Goal: Information Seeking & Learning: Compare options

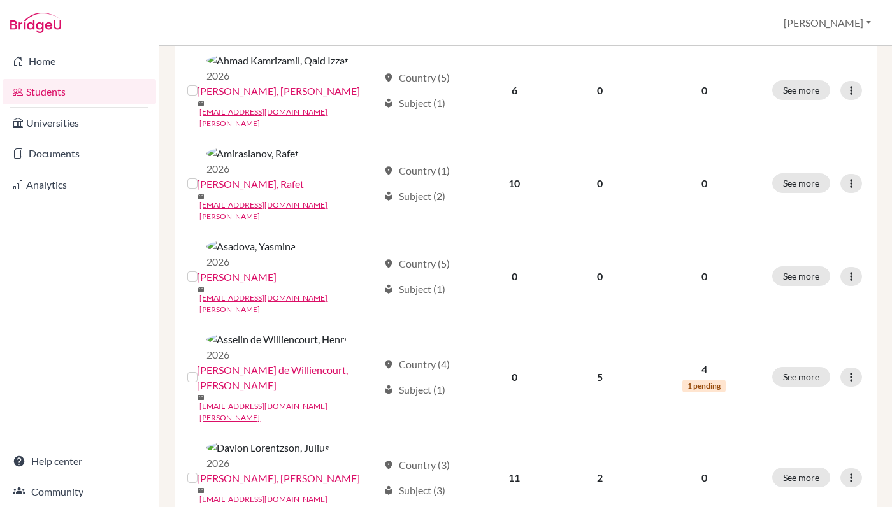
scroll to position [227, 0]
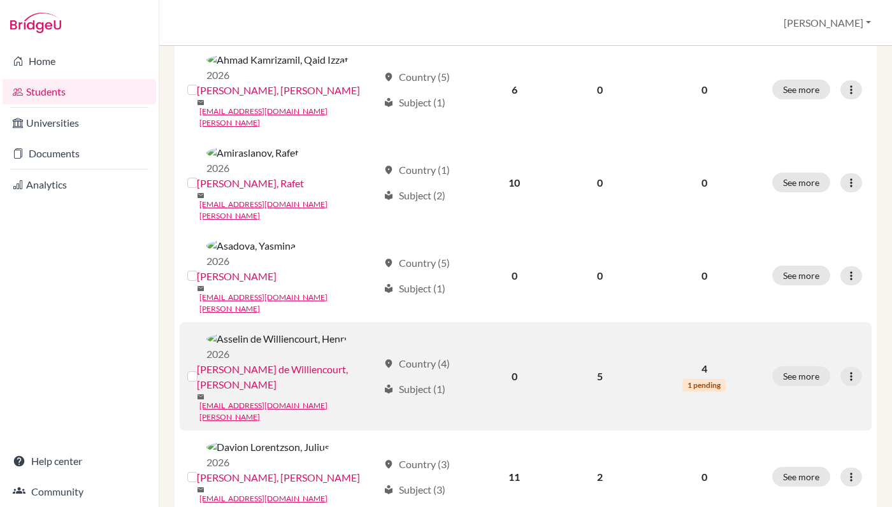
click at [296, 322] on td "2026 [PERSON_NAME], [PERSON_NAME] [PERSON_NAME][EMAIL_ADDRESS][DOMAIN_NAME][PER…" at bounding box center [290, 376] width 169 height 108
click at [293, 400] on link "[EMAIL_ADDRESS][DOMAIN_NAME][PERSON_NAME]" at bounding box center [288, 411] width 178 height 23
click at [282, 362] on link "[PERSON_NAME] de Williencourt, [PERSON_NAME]" at bounding box center [287, 377] width 180 height 31
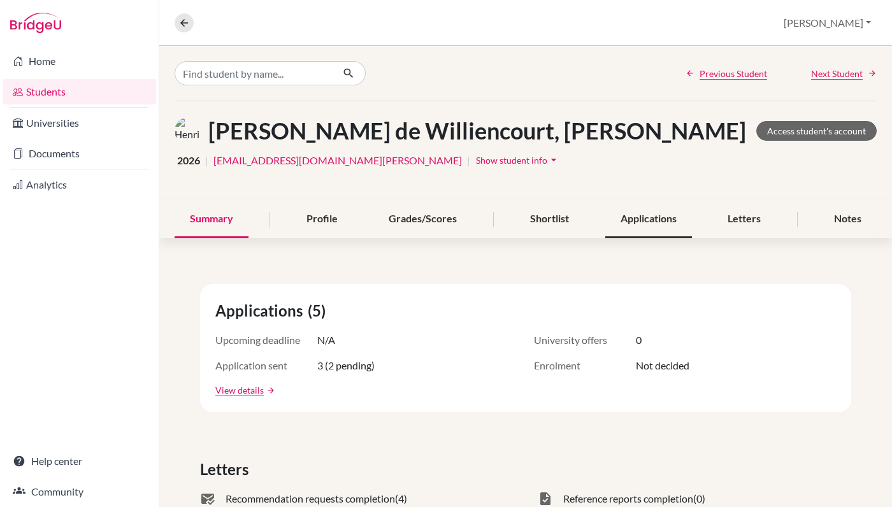
click at [640, 215] on div "Applications" at bounding box center [648, 220] width 87 height 38
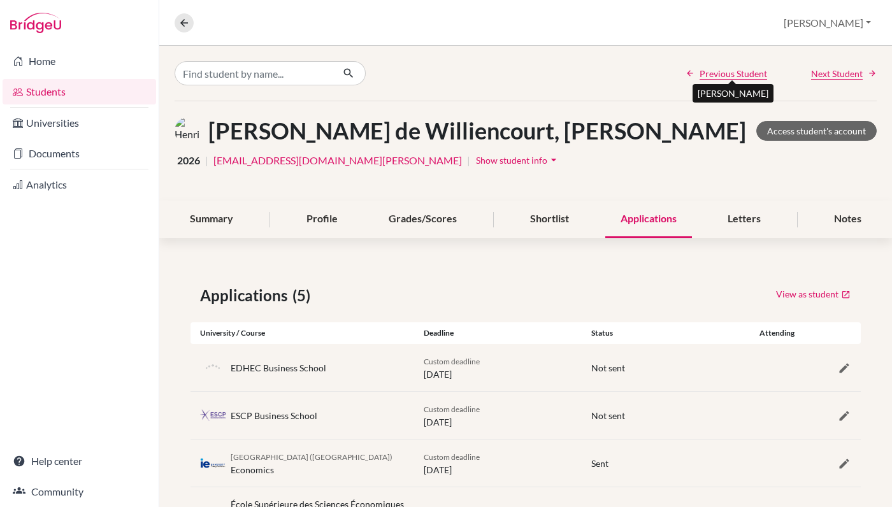
click at [749, 72] on span "Previous Student" at bounding box center [733, 73] width 68 height 13
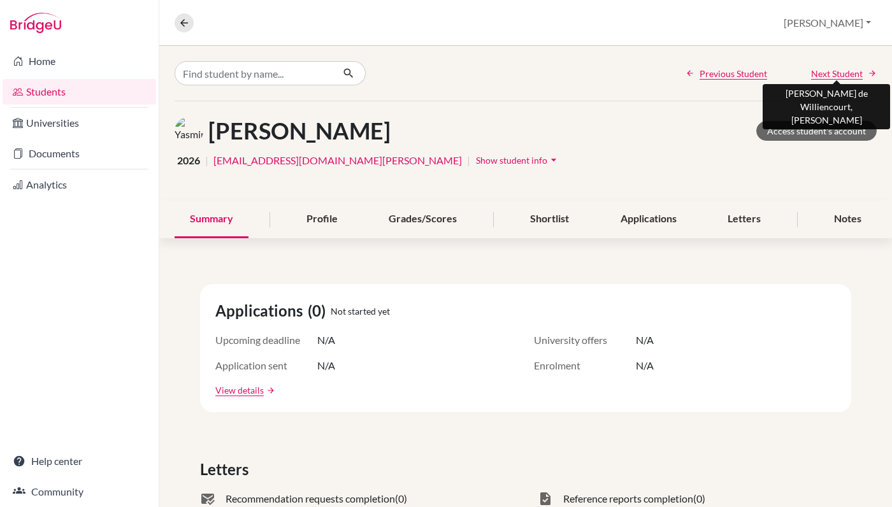
click at [819, 73] on span "Next Student" at bounding box center [837, 73] width 52 height 13
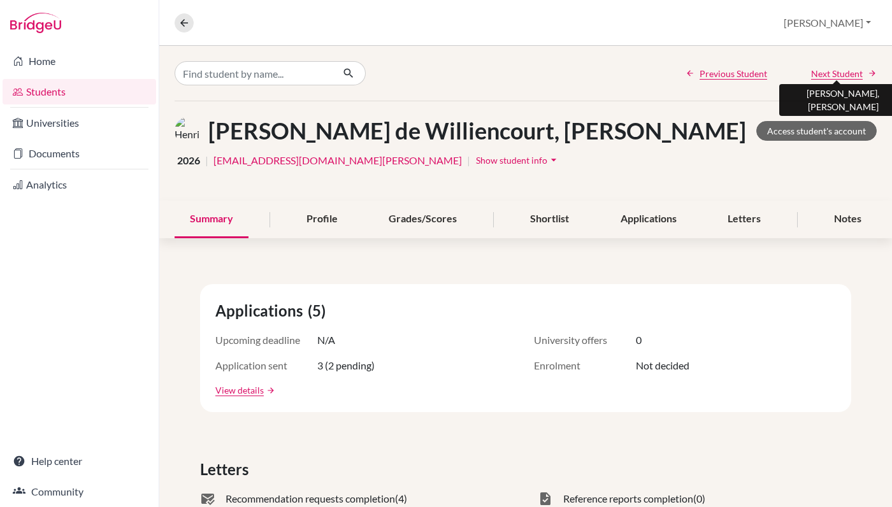
click at [819, 73] on span "Next Student" at bounding box center [837, 73] width 52 height 13
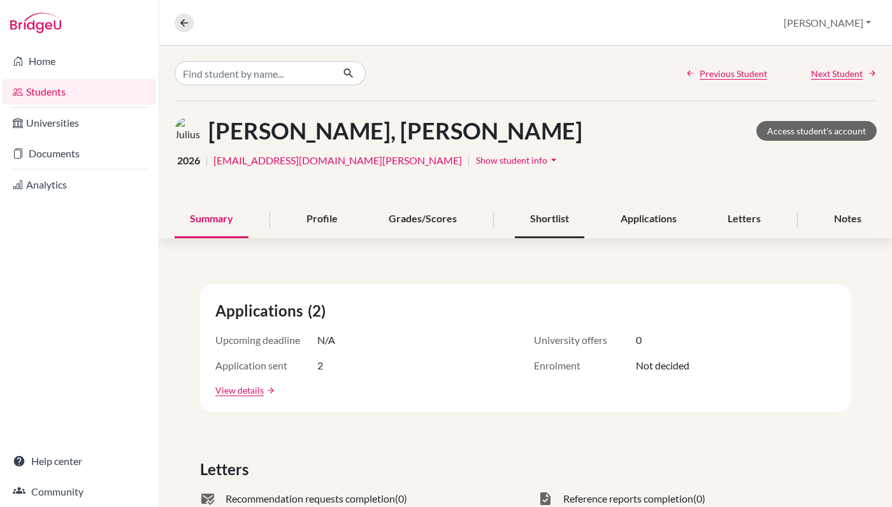
click at [561, 225] on div "Shortlist" at bounding box center [549, 220] width 69 height 38
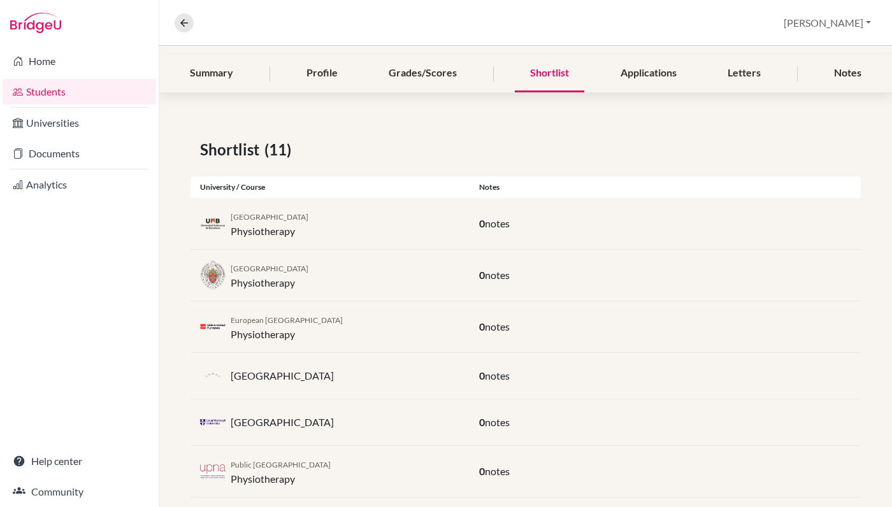
scroll to position [143, 0]
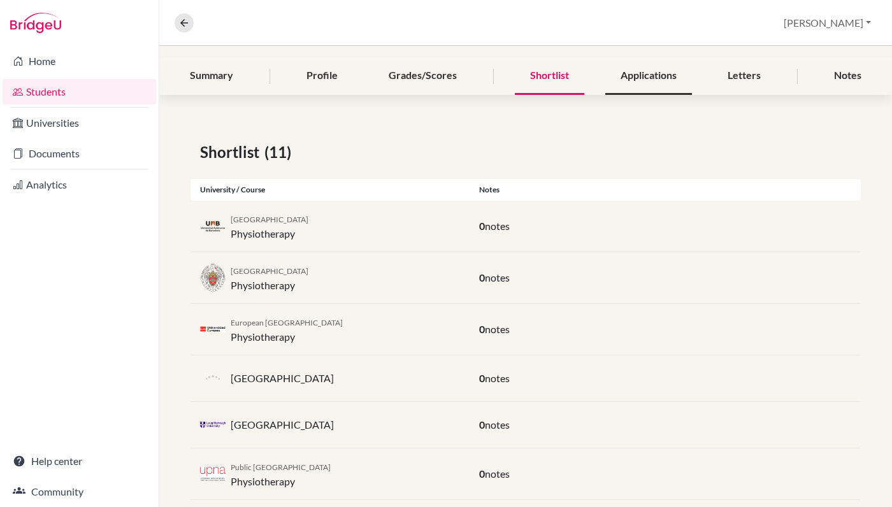
click at [658, 71] on div "Applications" at bounding box center [648, 76] width 87 height 38
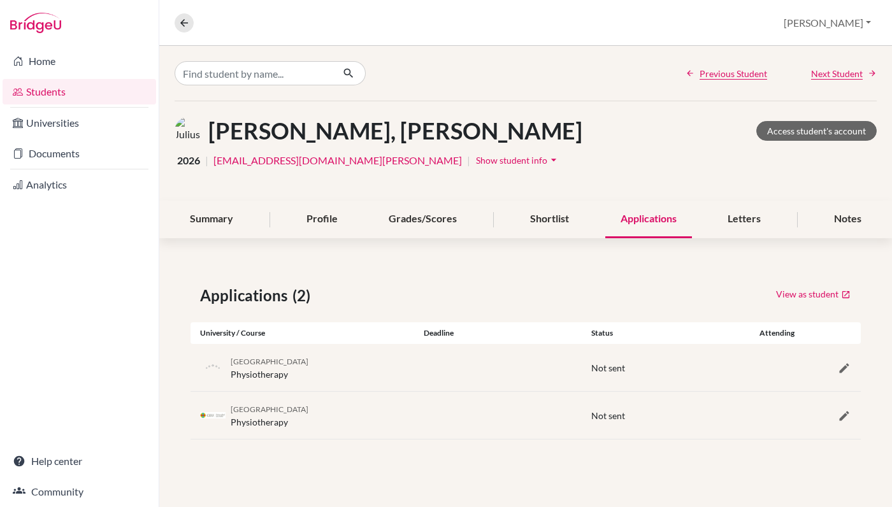
click at [831, 78] on span "Next Student" at bounding box center [837, 73] width 52 height 13
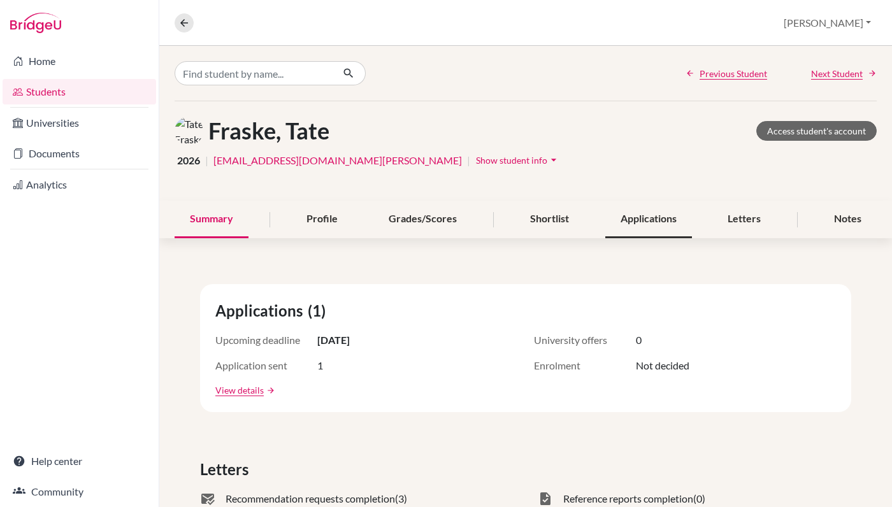
click at [631, 221] on div "Applications" at bounding box center [648, 220] width 87 height 38
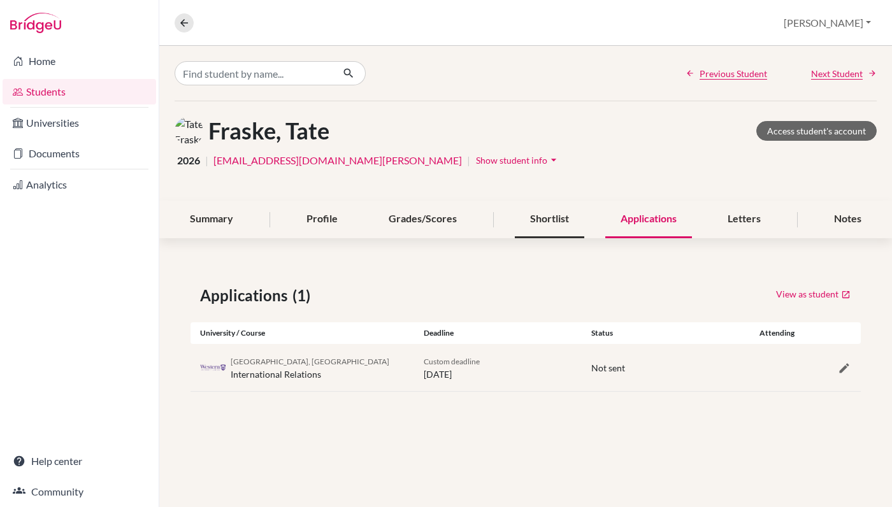
click at [566, 221] on div "Shortlist" at bounding box center [549, 220] width 69 height 38
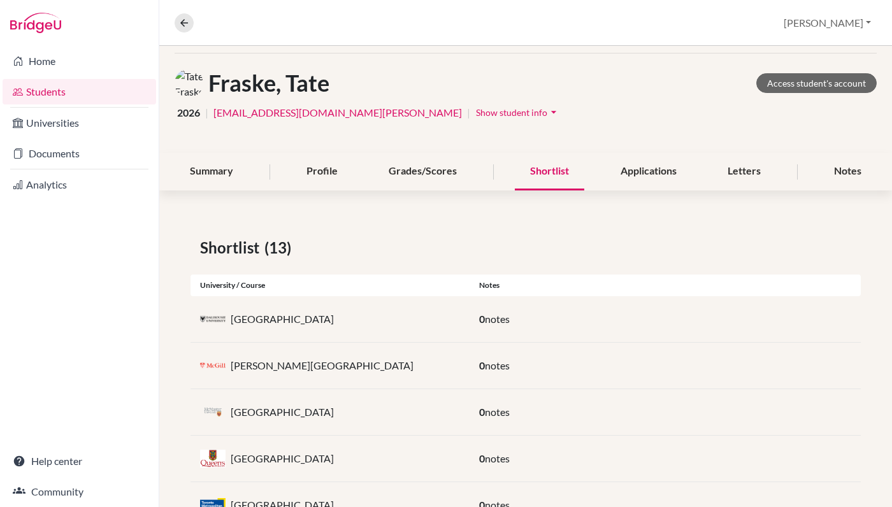
scroll to position [13, 0]
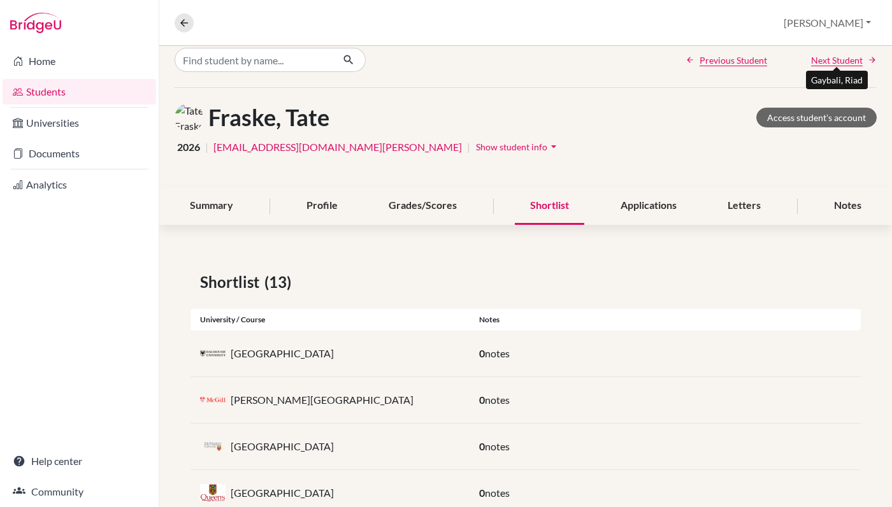
click at [846, 59] on span "Next Student" at bounding box center [837, 60] width 52 height 13
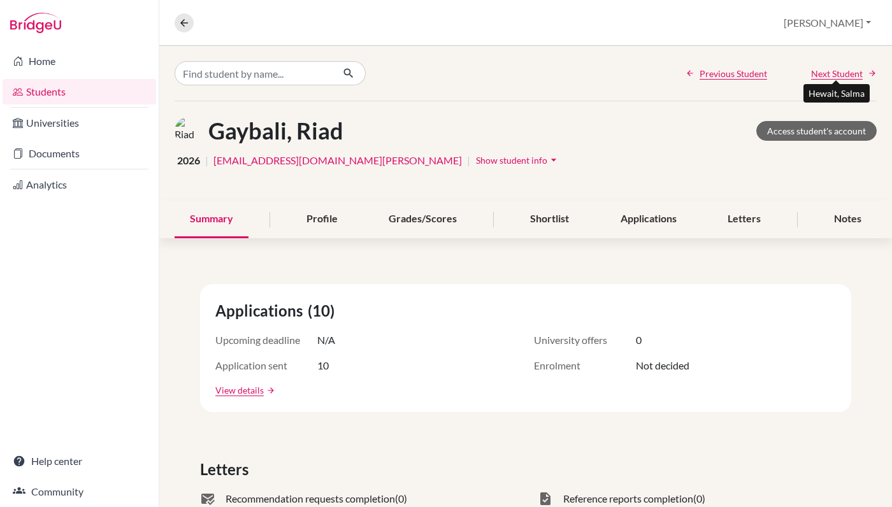
click at [838, 70] on span "Next Student" at bounding box center [837, 73] width 52 height 13
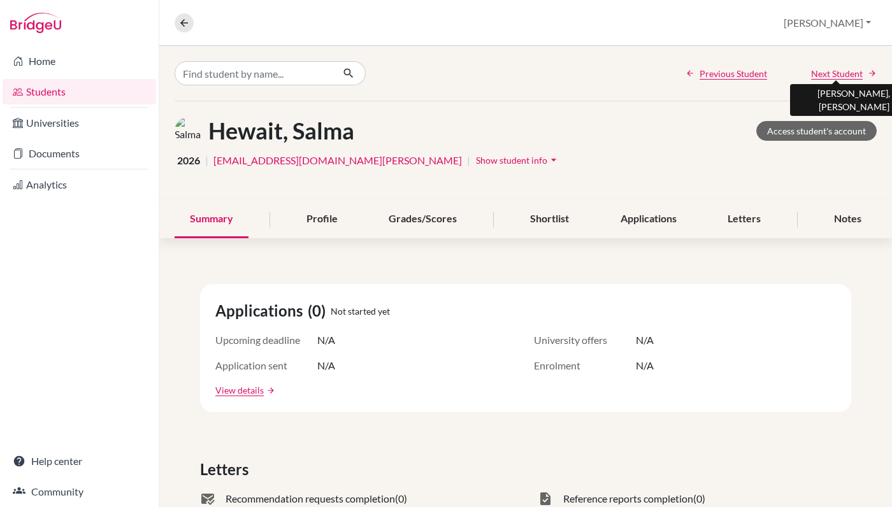
click at [838, 70] on span "Next Student" at bounding box center [837, 73] width 52 height 13
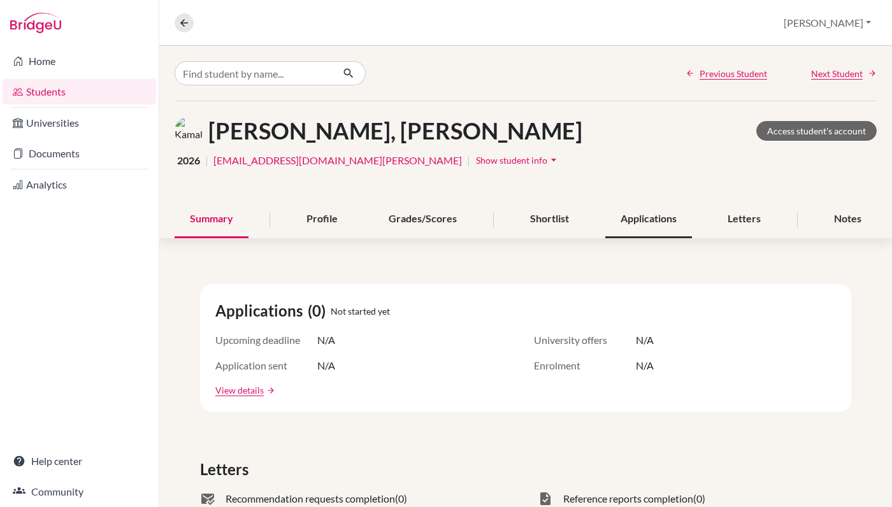
click at [676, 216] on div "Applications" at bounding box center [648, 220] width 87 height 38
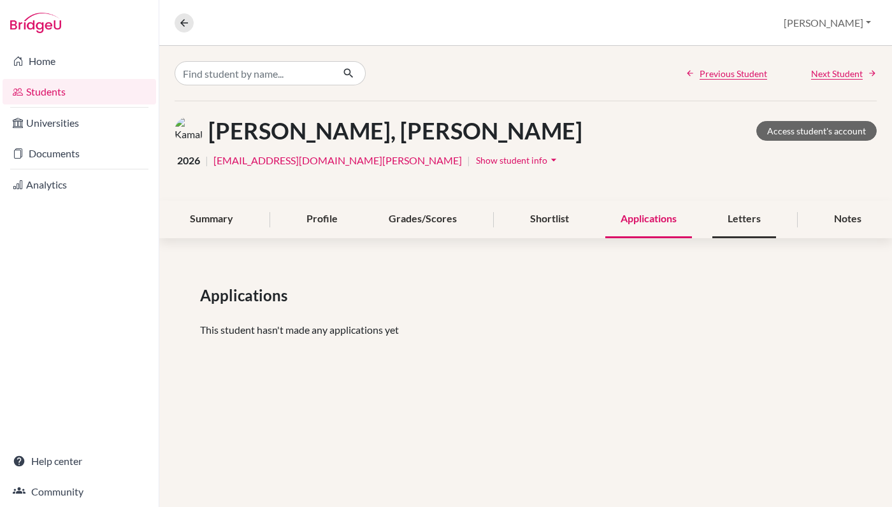
click at [725, 214] on div "Letters" at bounding box center [744, 220] width 64 height 38
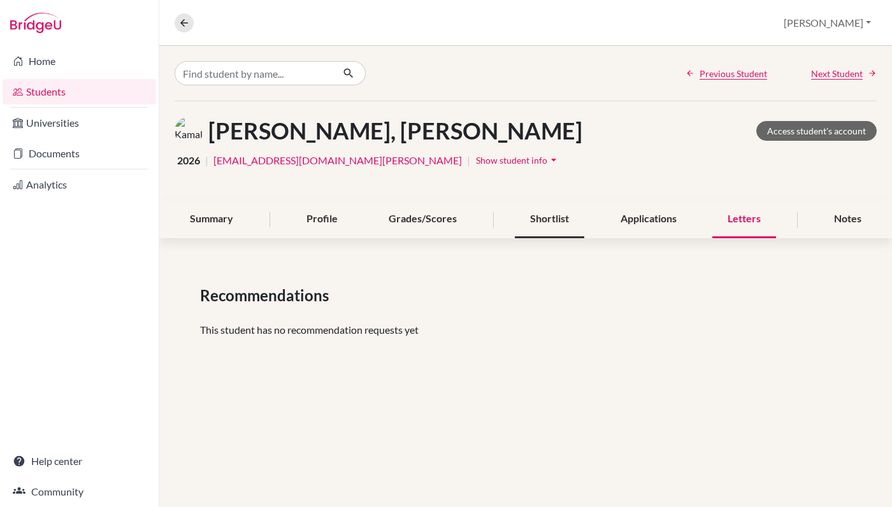
click at [567, 219] on div "Shortlist" at bounding box center [549, 220] width 69 height 38
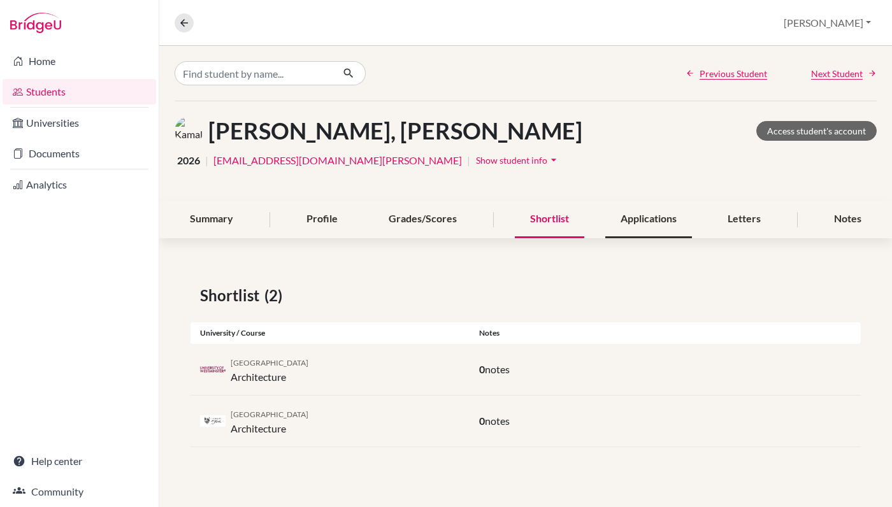
click at [643, 217] on div "Applications" at bounding box center [648, 220] width 87 height 38
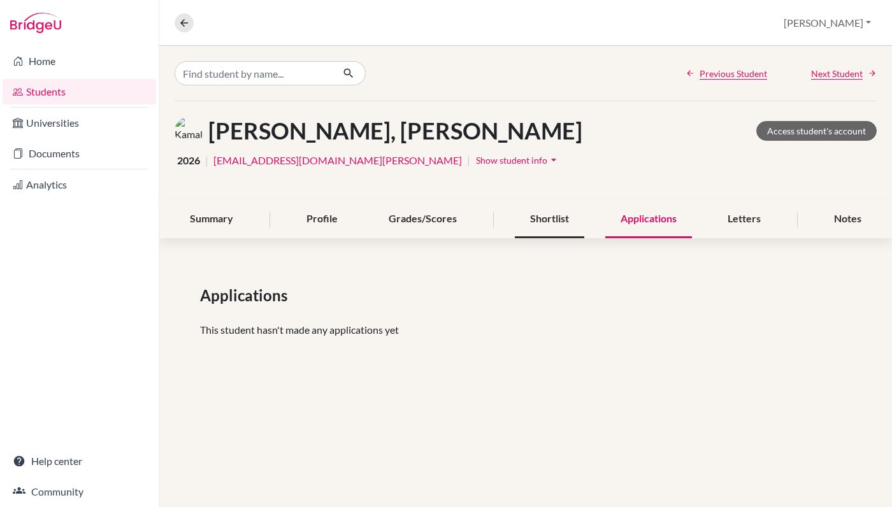
click at [561, 227] on div "Shortlist" at bounding box center [549, 220] width 69 height 38
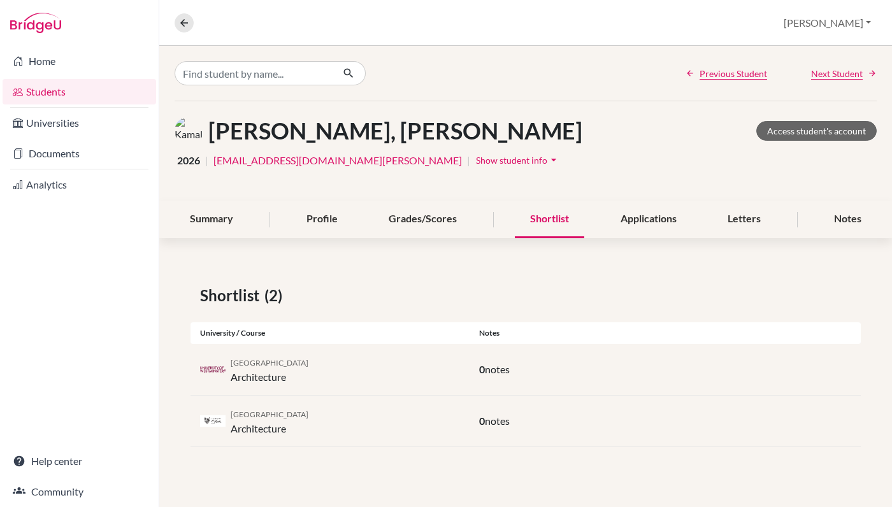
click at [827, 82] on div "Previous Student Next Student" at bounding box center [525, 73] width 733 height 55
click at [828, 75] on span "Next Student" at bounding box center [837, 73] width 52 height 13
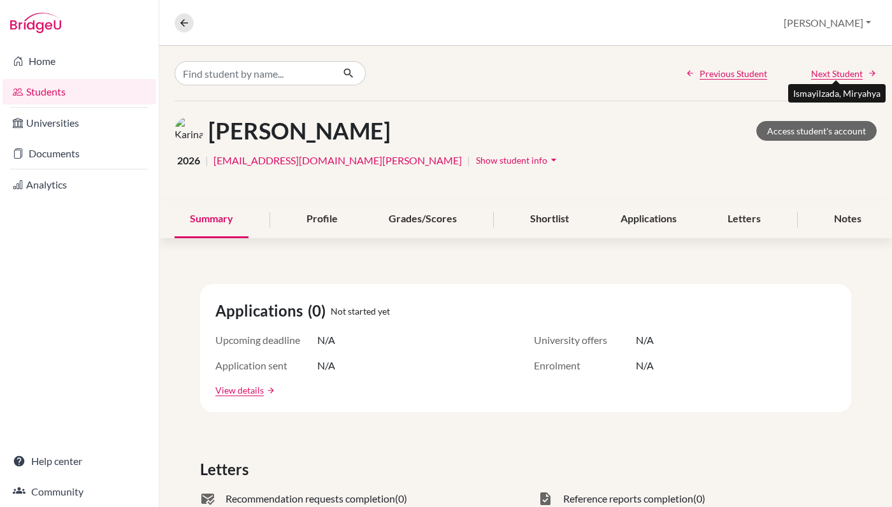
click at [829, 69] on span "Next Student" at bounding box center [837, 73] width 52 height 13
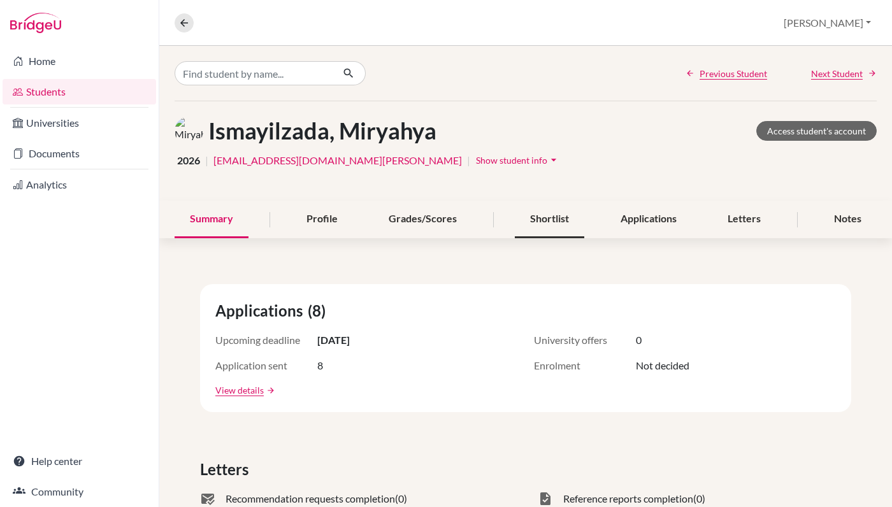
click at [550, 217] on div "Shortlist" at bounding box center [549, 220] width 69 height 38
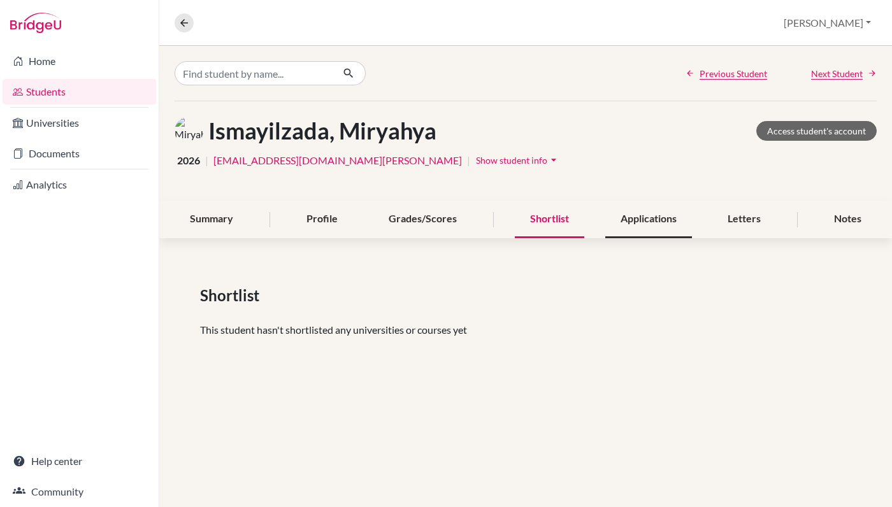
click at [649, 213] on div "Applications" at bounding box center [648, 220] width 87 height 38
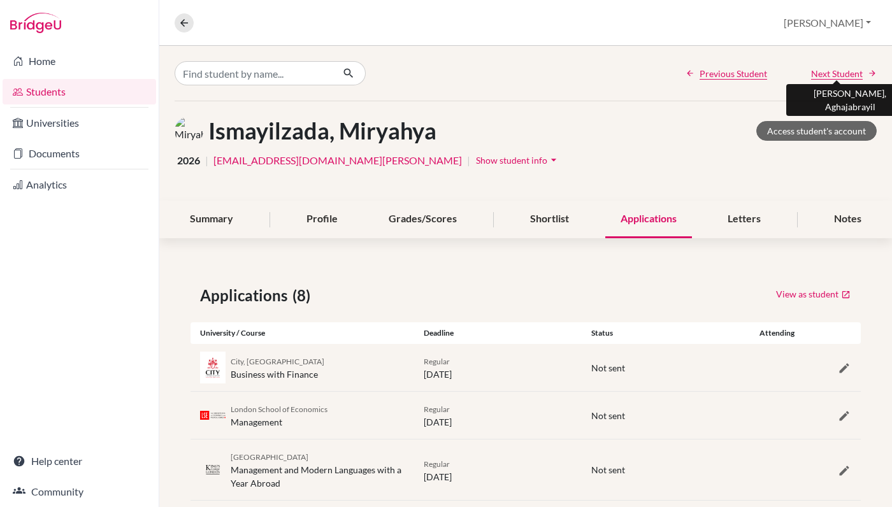
click at [839, 71] on span "Next Student" at bounding box center [837, 73] width 52 height 13
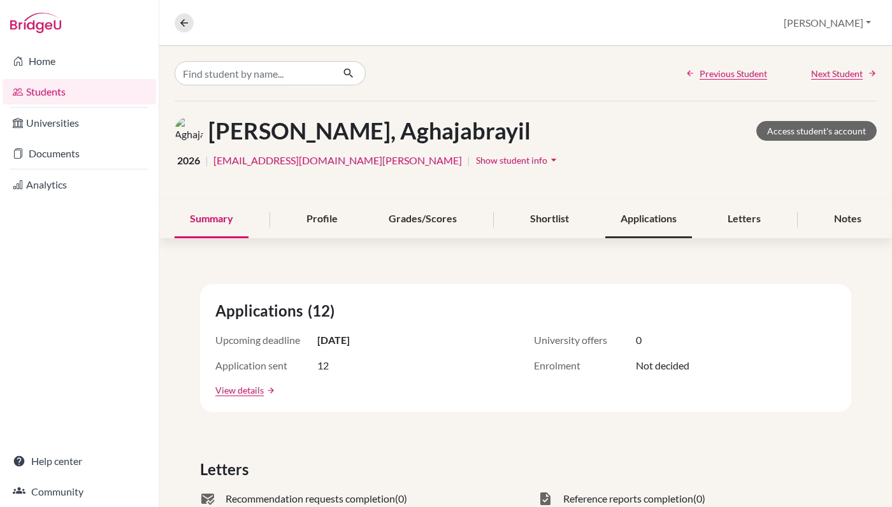
click at [668, 216] on div "Applications" at bounding box center [648, 220] width 87 height 38
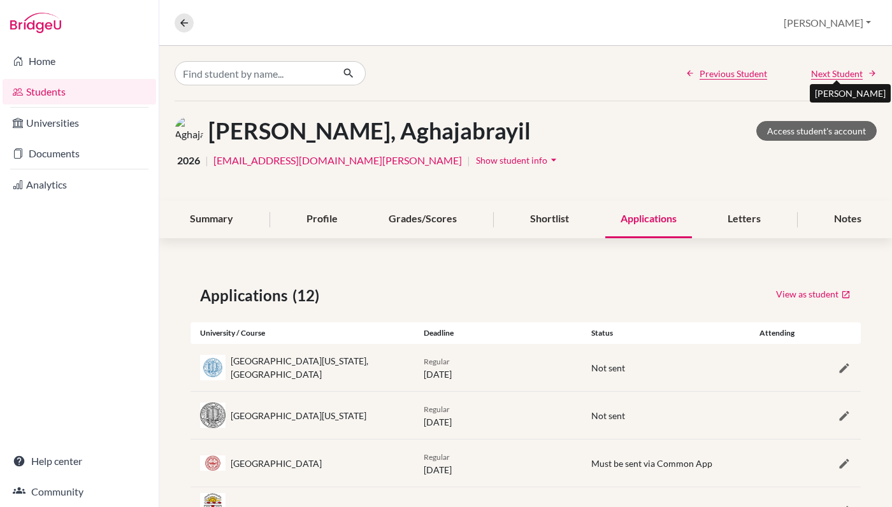
click at [832, 67] on span "Next Student" at bounding box center [837, 73] width 52 height 13
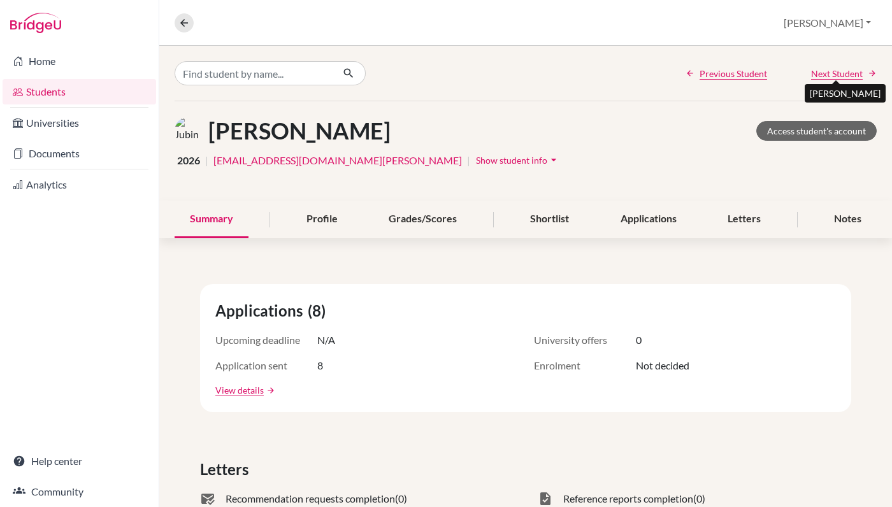
click at [833, 70] on span "Next Student" at bounding box center [837, 73] width 52 height 13
click at [833, 71] on span "Next Student" at bounding box center [837, 73] width 52 height 13
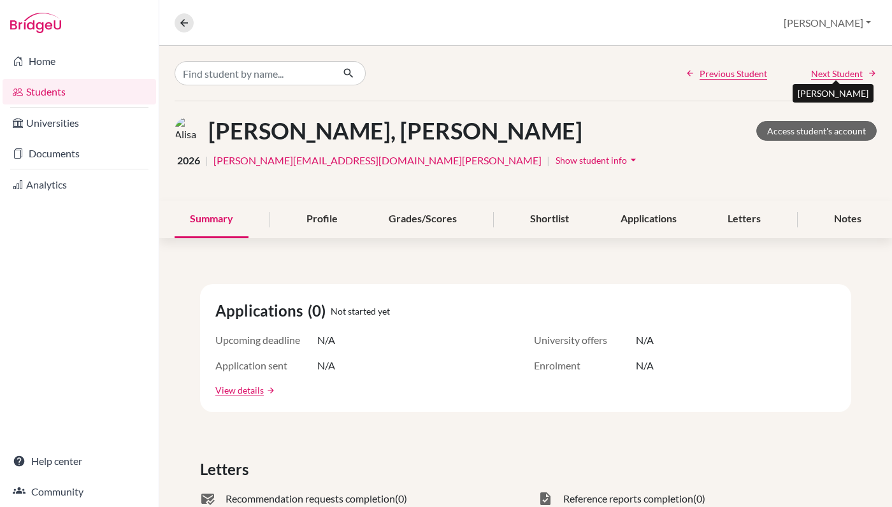
click at [833, 71] on span "Next Student" at bounding box center [837, 73] width 52 height 13
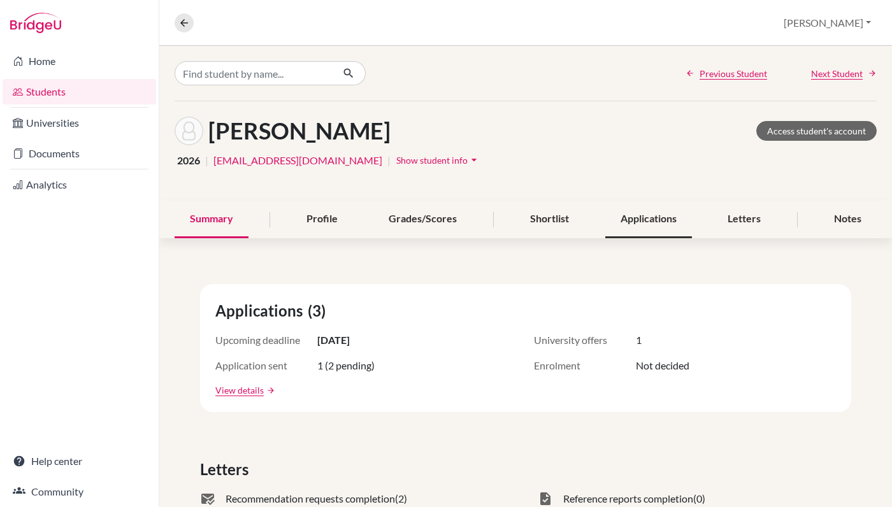
click at [671, 217] on div "Applications" at bounding box center [648, 220] width 87 height 38
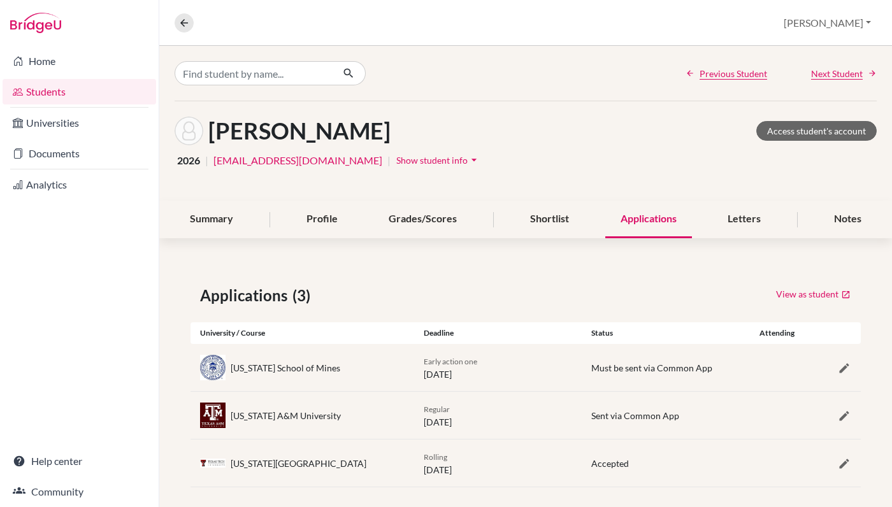
scroll to position [11, 0]
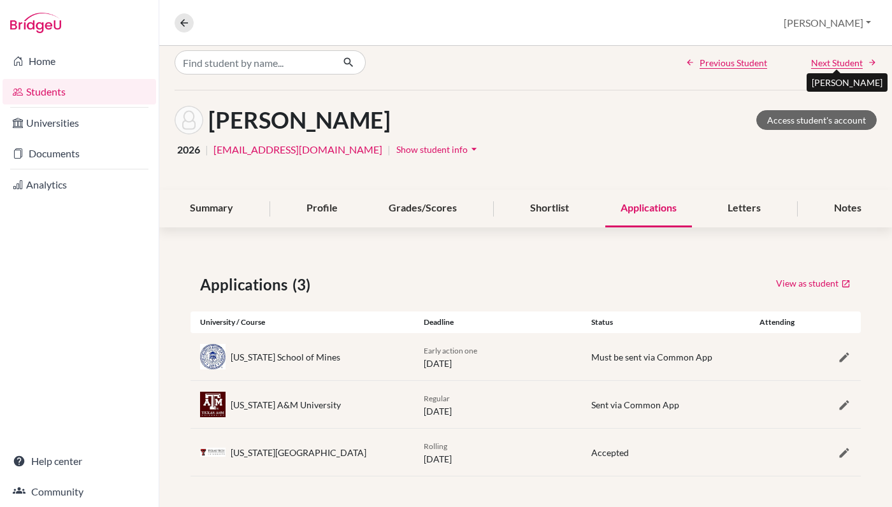
click at [819, 68] on span "Next Student" at bounding box center [837, 62] width 52 height 13
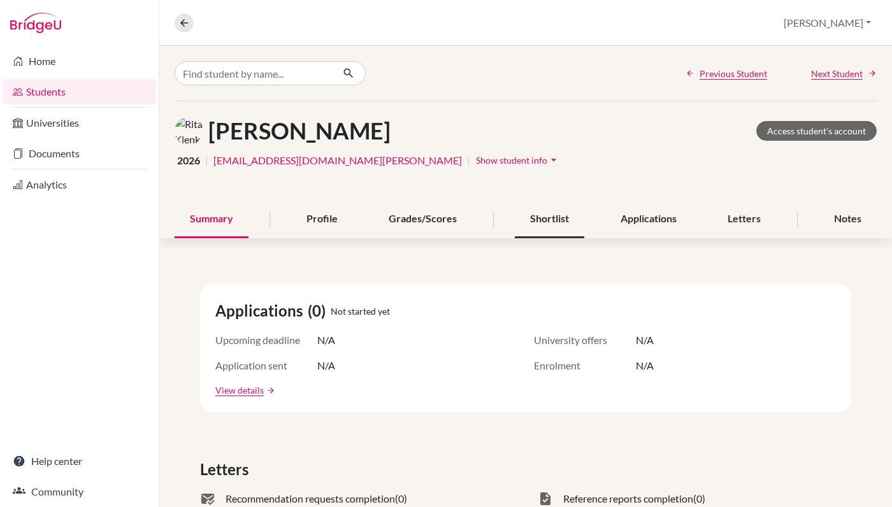
click at [554, 222] on div "Shortlist" at bounding box center [549, 220] width 69 height 38
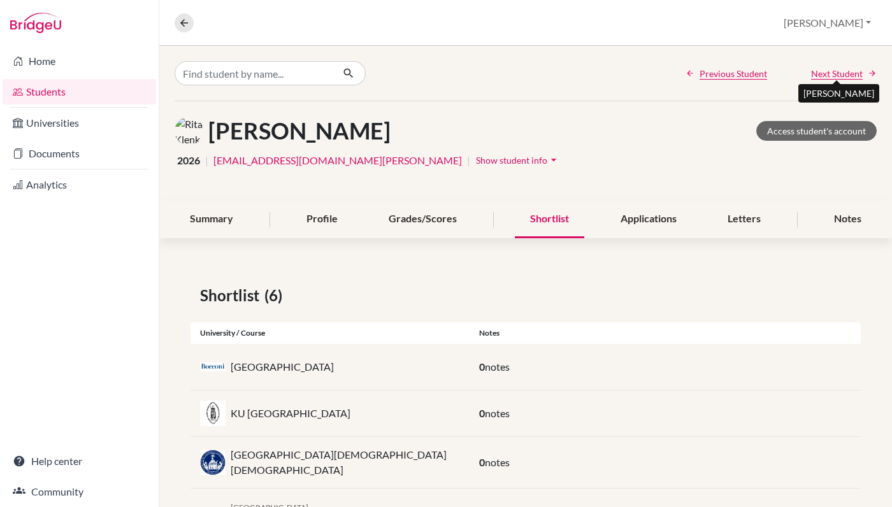
click at [822, 73] on span "Next Student" at bounding box center [837, 73] width 52 height 13
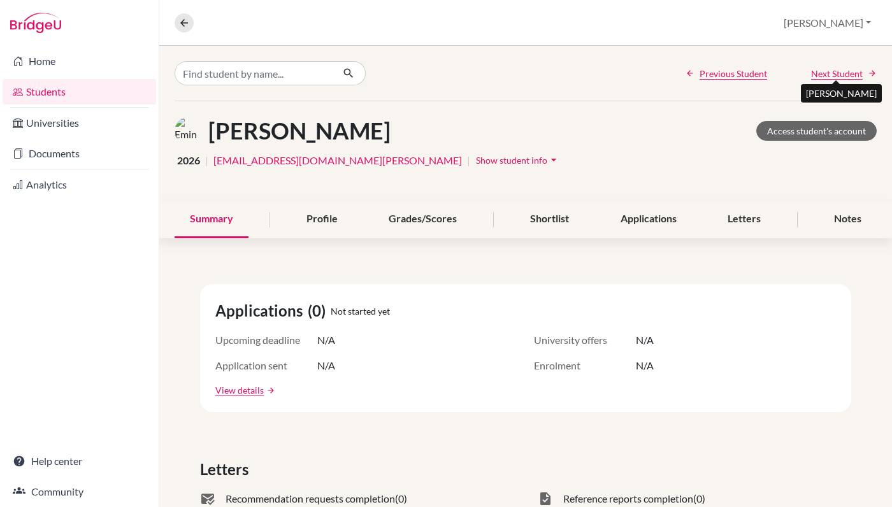
click at [822, 73] on span "Next Student" at bounding box center [837, 73] width 52 height 13
click at [824, 71] on span "Next Student" at bounding box center [837, 73] width 52 height 13
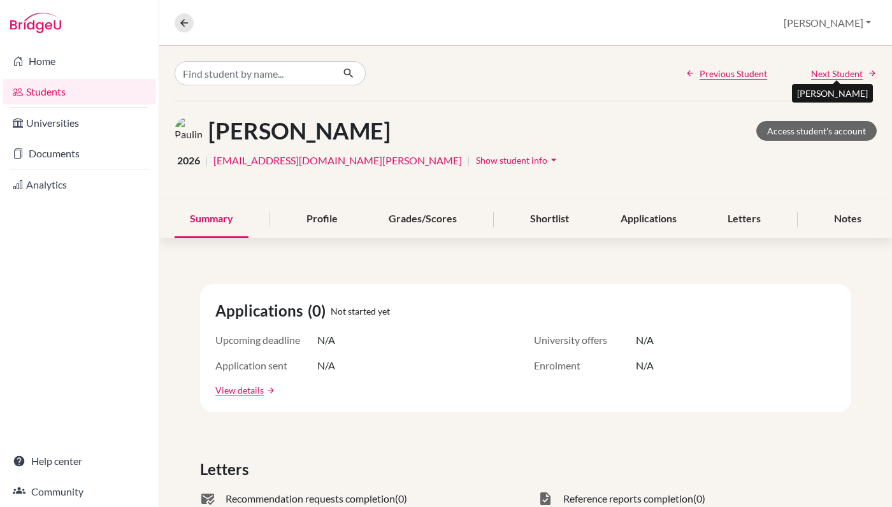
click at [824, 71] on span "Next Student" at bounding box center [837, 73] width 52 height 13
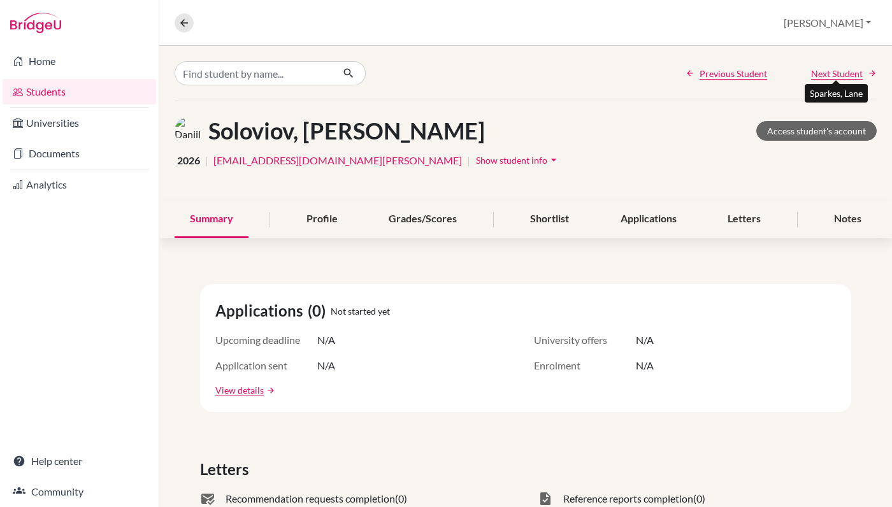
click at [824, 71] on span "Next Student" at bounding box center [837, 73] width 52 height 13
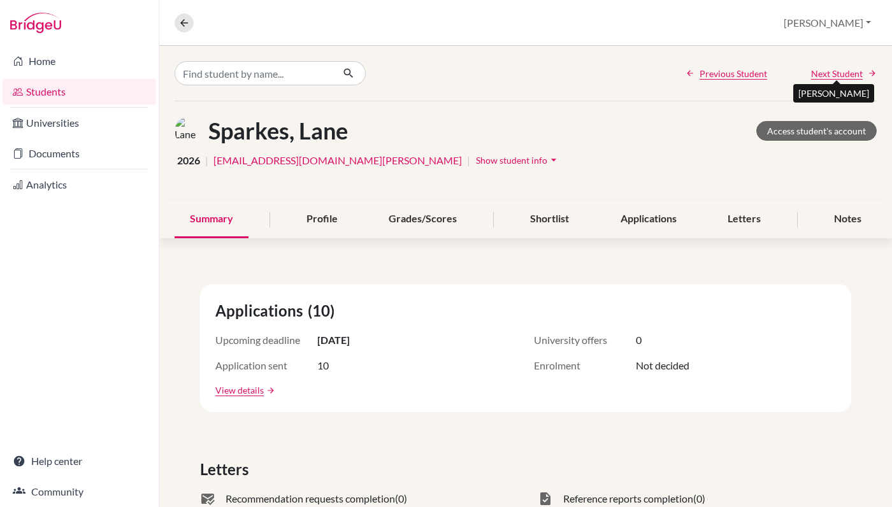
click at [824, 71] on span "Next Student" at bounding box center [837, 73] width 52 height 13
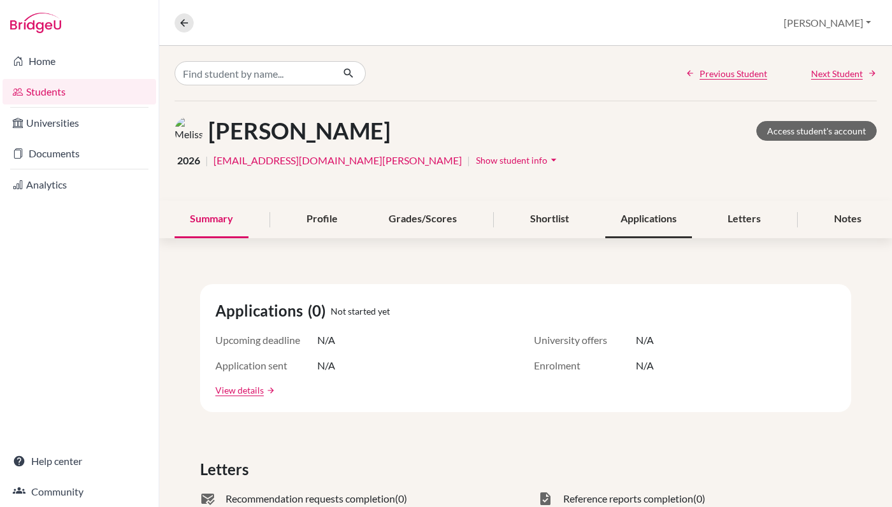
click at [655, 216] on div "Applications" at bounding box center [648, 220] width 87 height 38
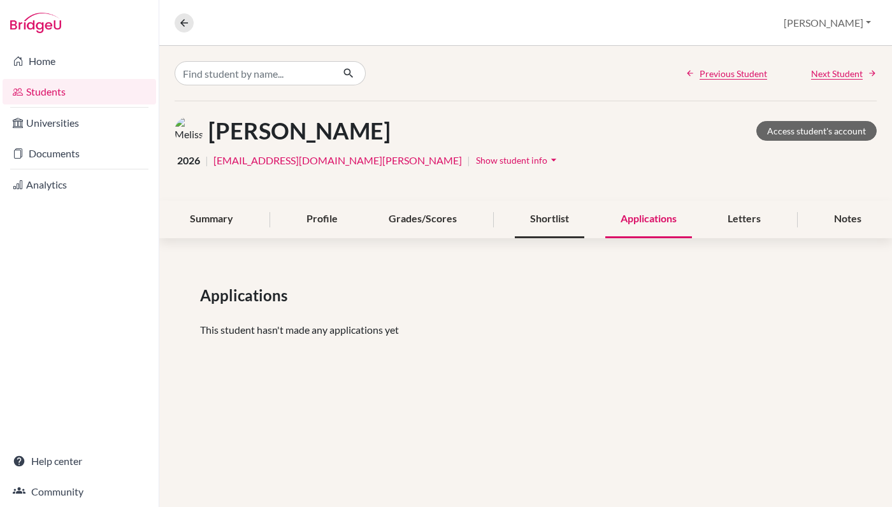
click at [557, 220] on div "Shortlist" at bounding box center [549, 220] width 69 height 38
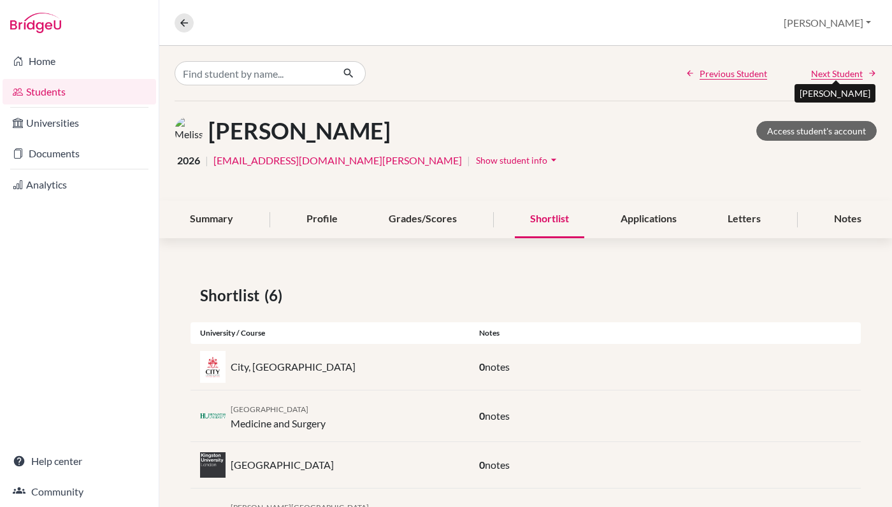
click at [813, 74] on span "Next Student" at bounding box center [837, 73] width 52 height 13
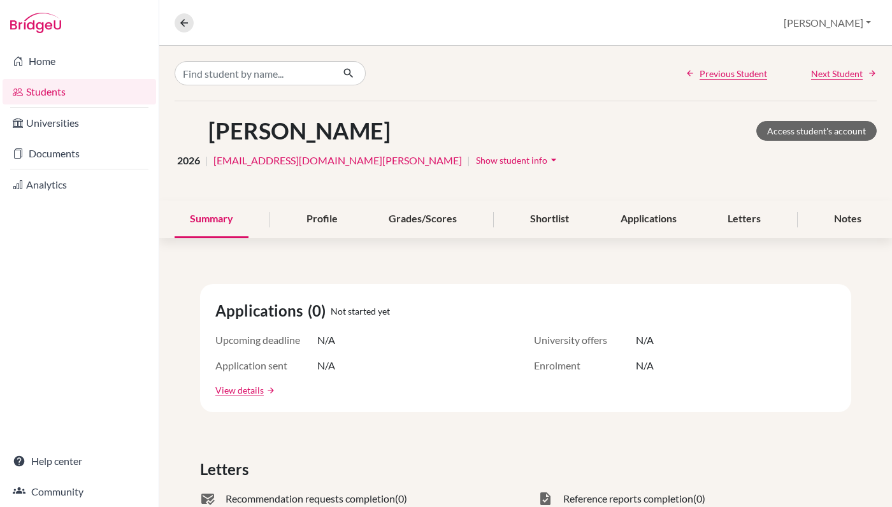
scroll to position [4, 0]
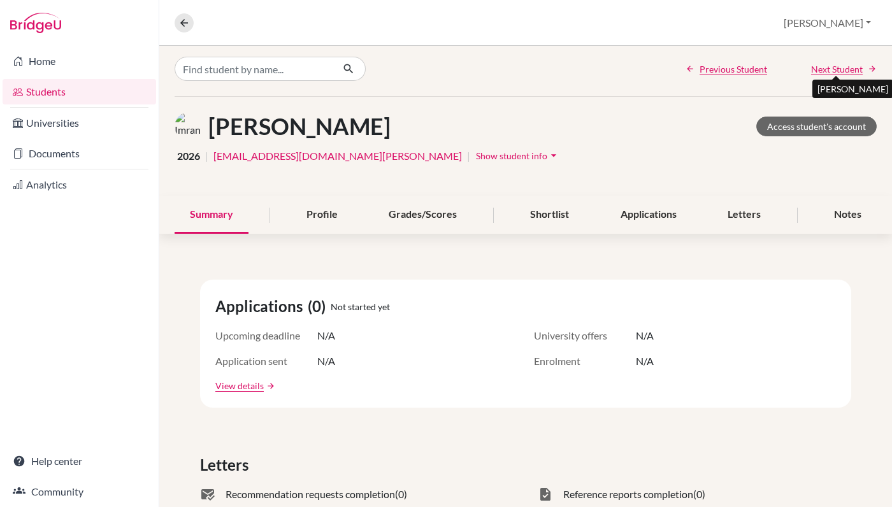
click at [826, 71] on span "Next Student" at bounding box center [837, 68] width 52 height 13
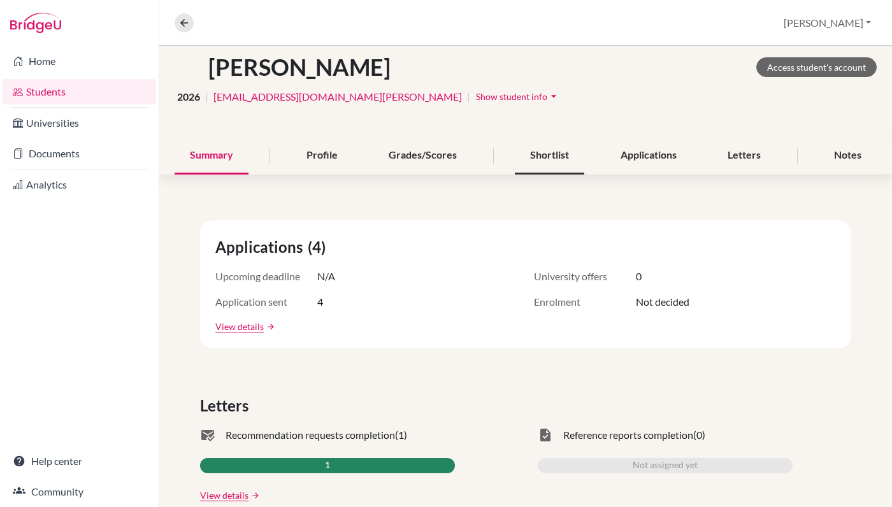
scroll to position [39, 0]
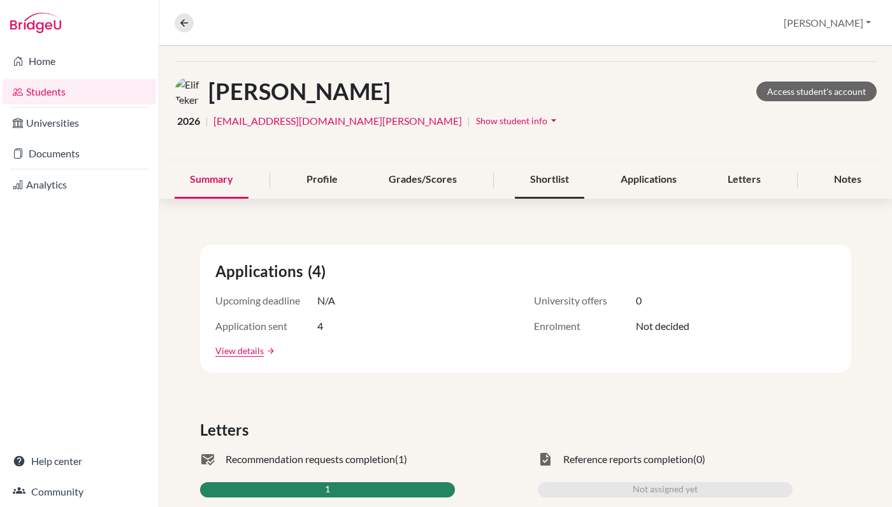
click at [544, 183] on div "Shortlist" at bounding box center [549, 180] width 69 height 38
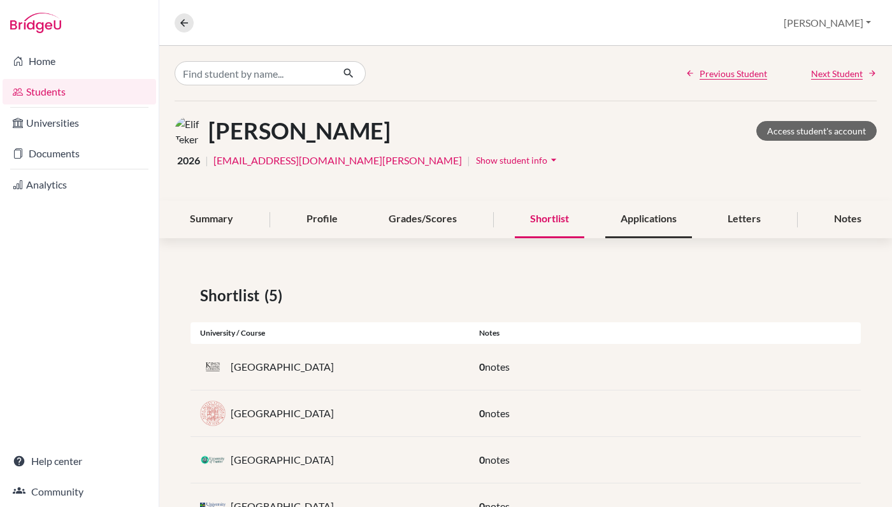
click at [629, 217] on div "Applications" at bounding box center [648, 220] width 87 height 38
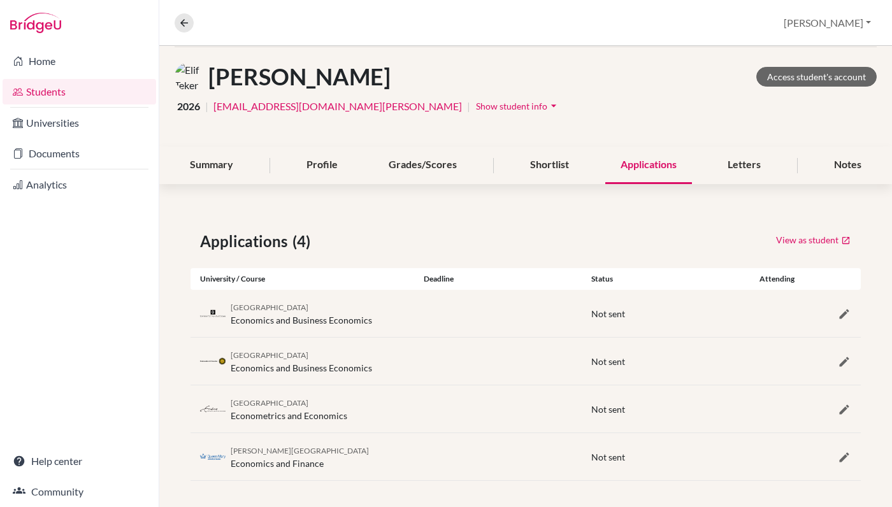
scroll to position [59, 0]
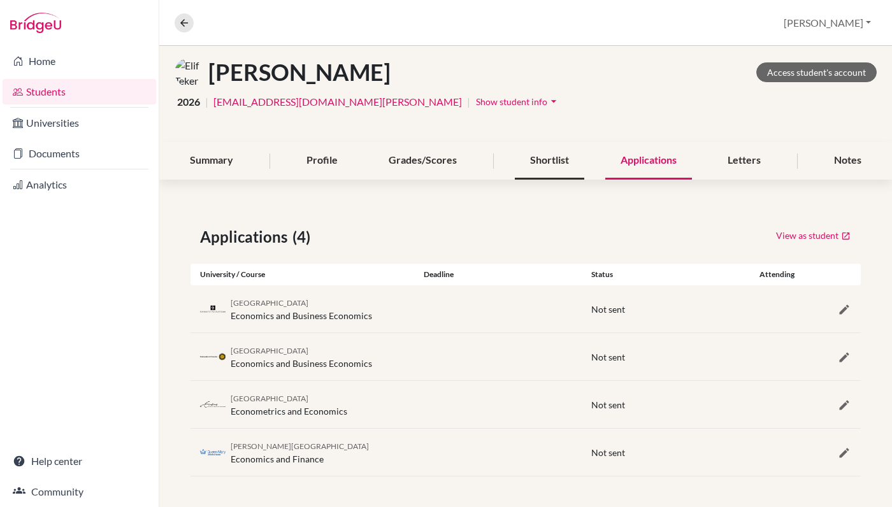
click at [554, 163] on div "Shortlist" at bounding box center [549, 161] width 69 height 38
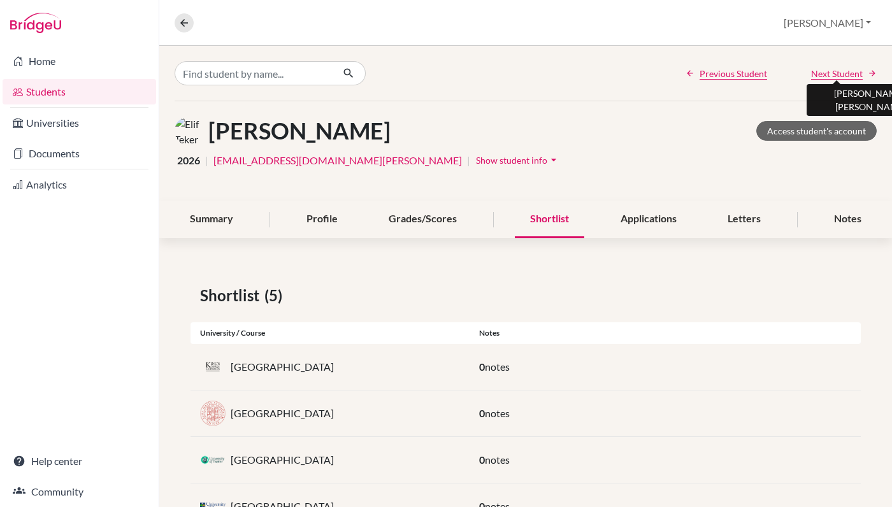
click at [830, 73] on span "Next Student" at bounding box center [837, 73] width 52 height 13
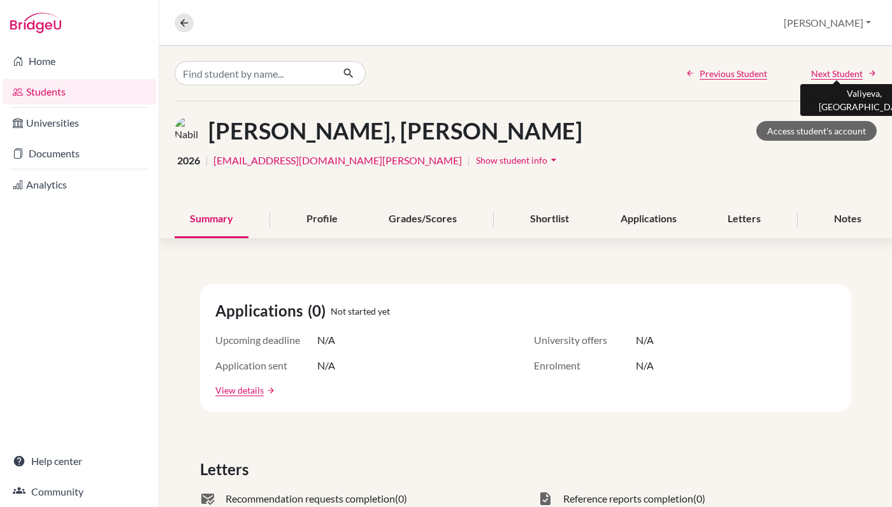
click at [838, 73] on span "Next Student" at bounding box center [837, 73] width 52 height 13
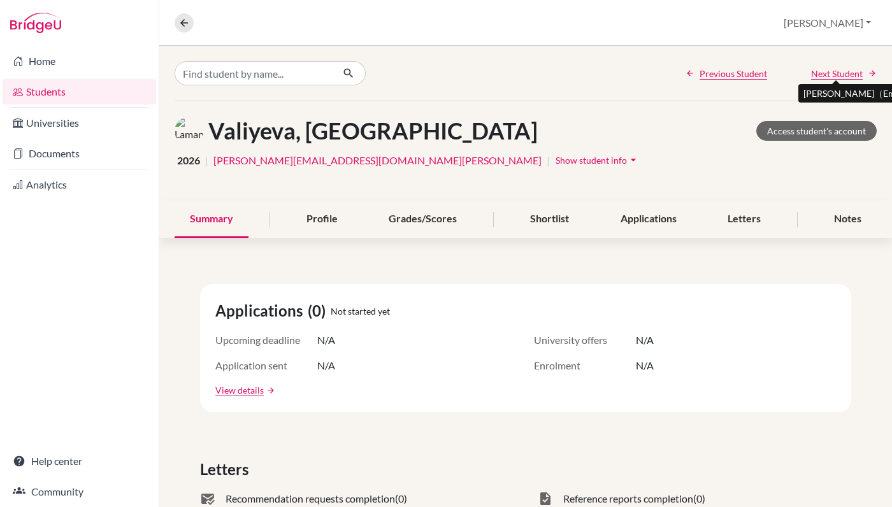
click at [838, 73] on span "Next Student" at bounding box center [837, 73] width 52 height 13
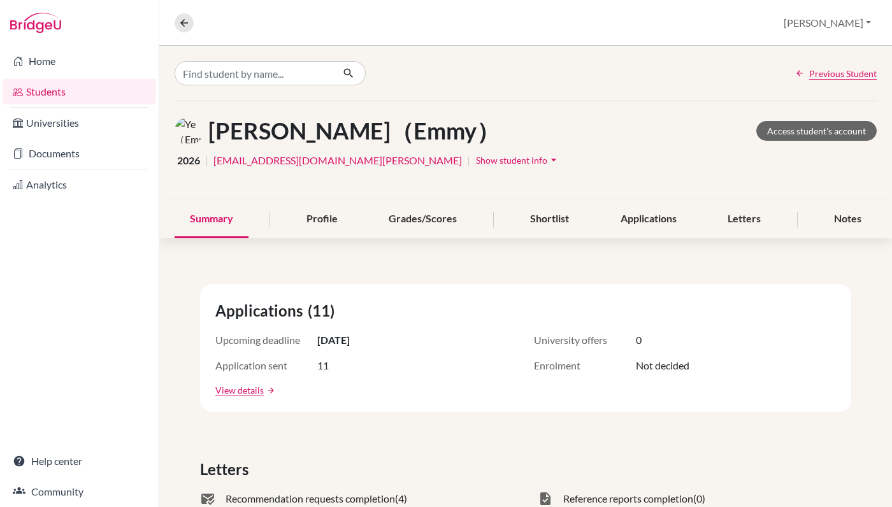
drag, startPoint x: 552, startPoint y: 83, endPoint x: 879, endPoint y: -20, distance: 343.1
click at [825, 73] on span "Previous Student" at bounding box center [843, 73] width 68 height 13
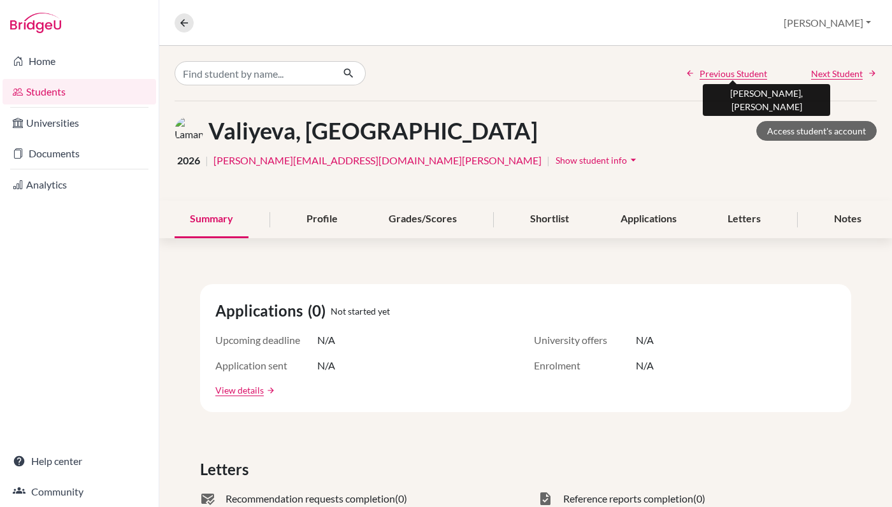
click at [707, 75] on span "Previous Student" at bounding box center [733, 73] width 68 height 13
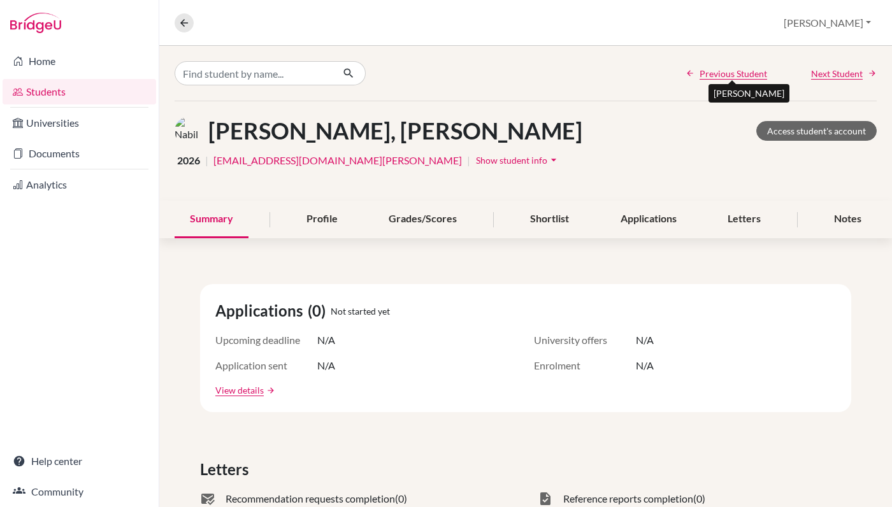
click at [707, 75] on span "Previous Student" at bounding box center [733, 73] width 68 height 13
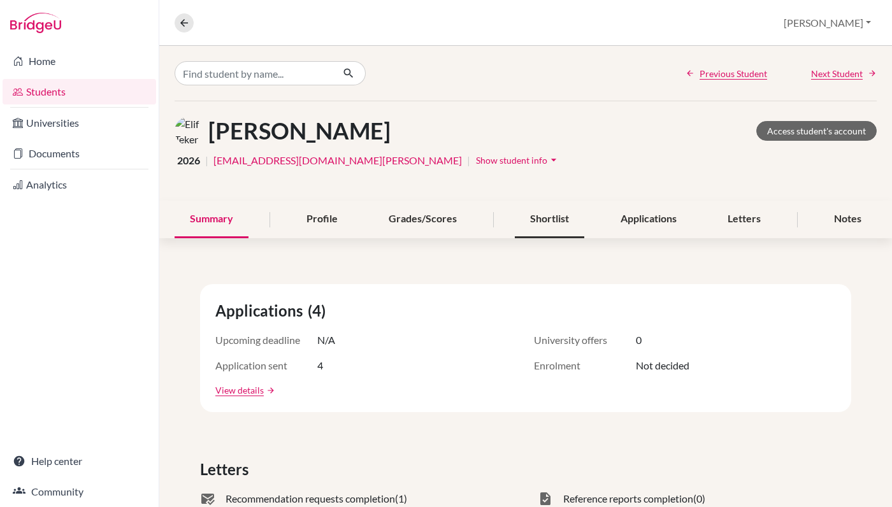
click at [557, 223] on div "Shortlist" at bounding box center [549, 220] width 69 height 38
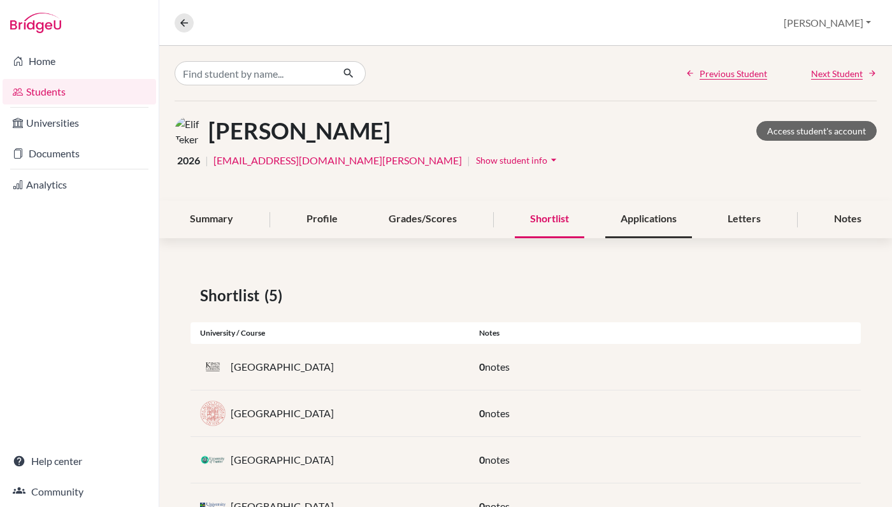
click at [667, 228] on div "Applications" at bounding box center [648, 220] width 87 height 38
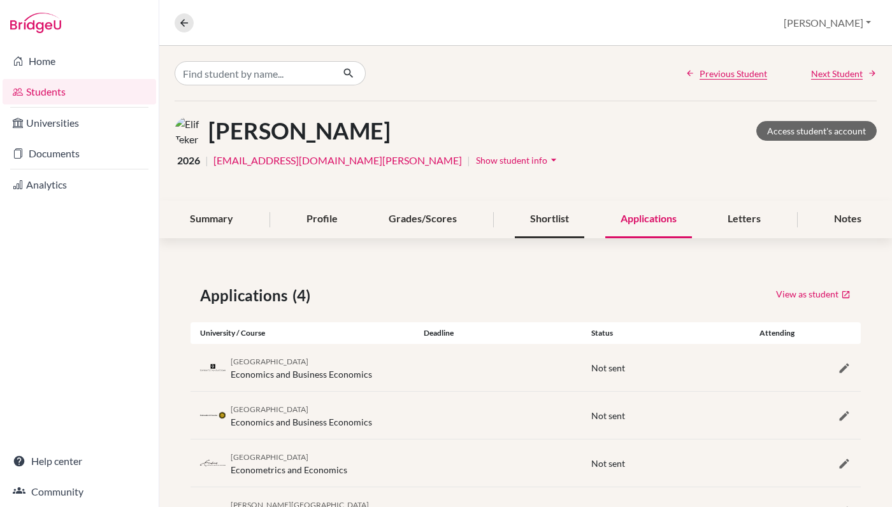
click at [541, 220] on div "Shortlist" at bounding box center [549, 220] width 69 height 38
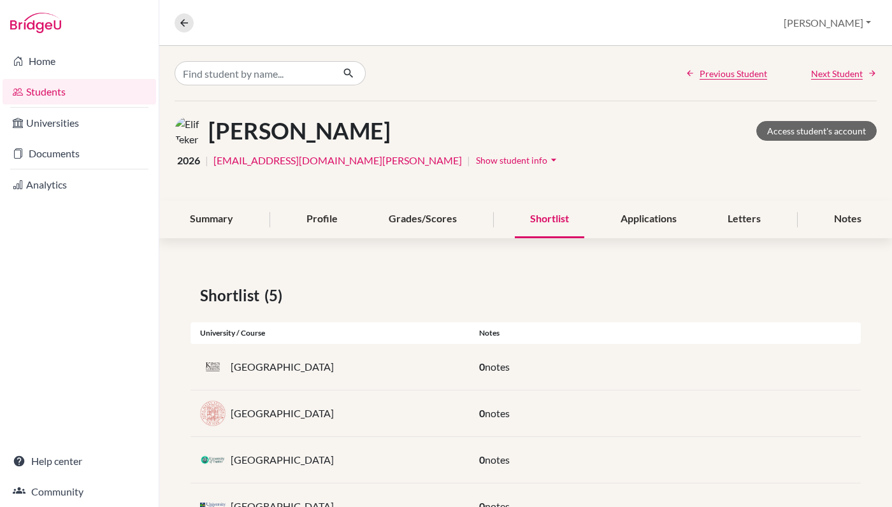
scroll to position [100, 0]
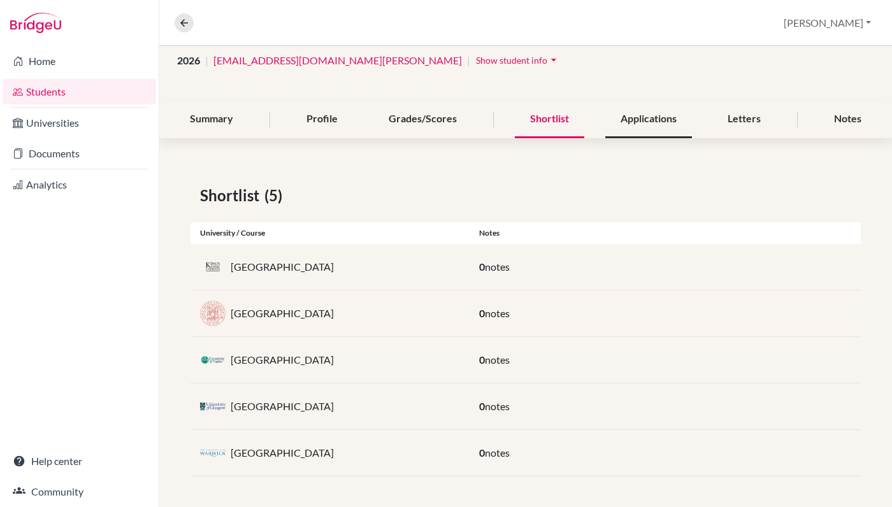
click at [664, 125] on div "Applications" at bounding box center [648, 120] width 87 height 38
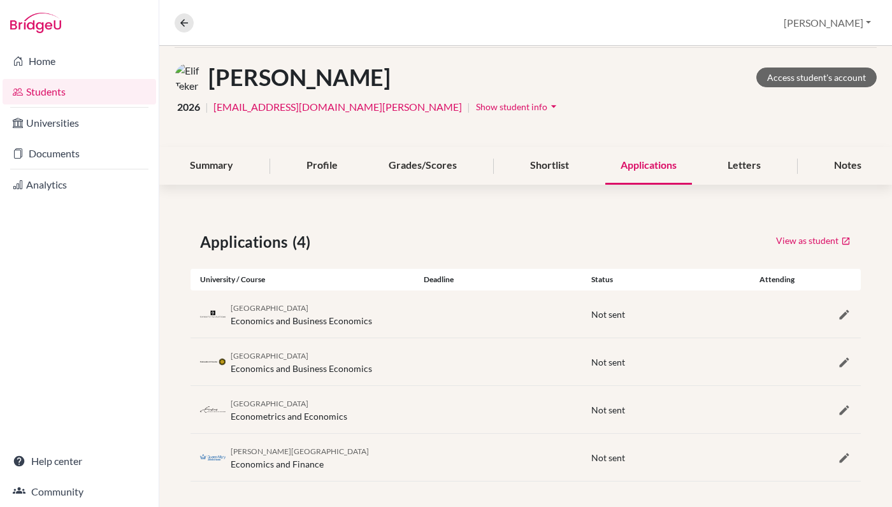
scroll to position [59, 0]
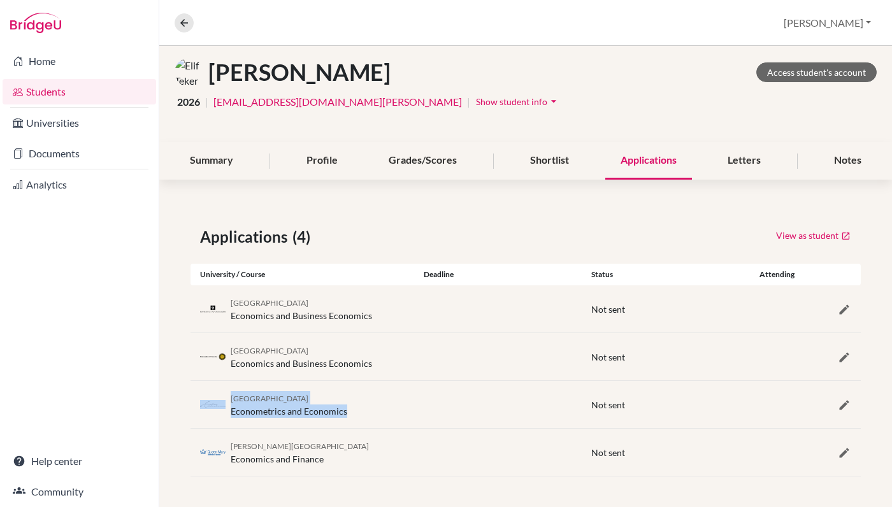
drag, startPoint x: 347, startPoint y: 410, endPoint x: 227, endPoint y: 413, distance: 119.8
click at [227, 413] on div "Erasmus University Rotterdam Econometrics and Economics" at bounding box center [302, 404] width 224 height 27
click at [231, 413] on div "Erasmus University Rotterdam Econometrics and Economics" at bounding box center [289, 404] width 117 height 27
drag, startPoint x: 231, startPoint y: 413, endPoint x: 348, endPoint y: 412, distance: 117.2
click at [348, 412] on div "Erasmus University Rotterdam Econometrics and Economics" at bounding box center [302, 404] width 224 height 27
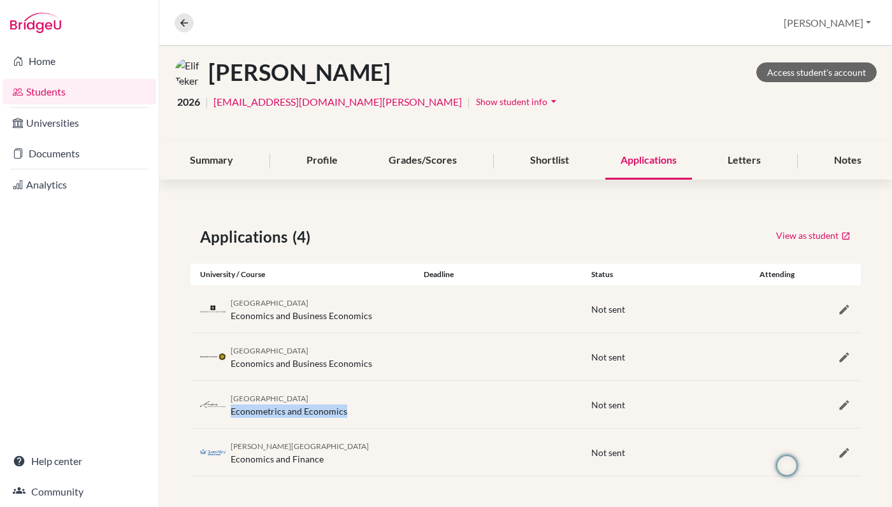
copy div "Econometrics and Economics"
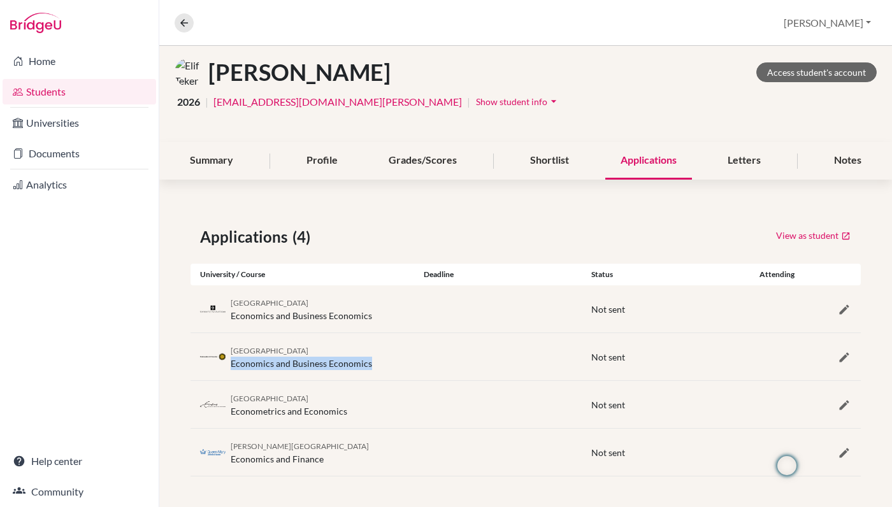
drag, startPoint x: 373, startPoint y: 362, endPoint x: 229, endPoint y: 368, distance: 144.1
click at [229, 367] on div "Utrecht University Economics and Business Economics" at bounding box center [302, 356] width 224 height 27
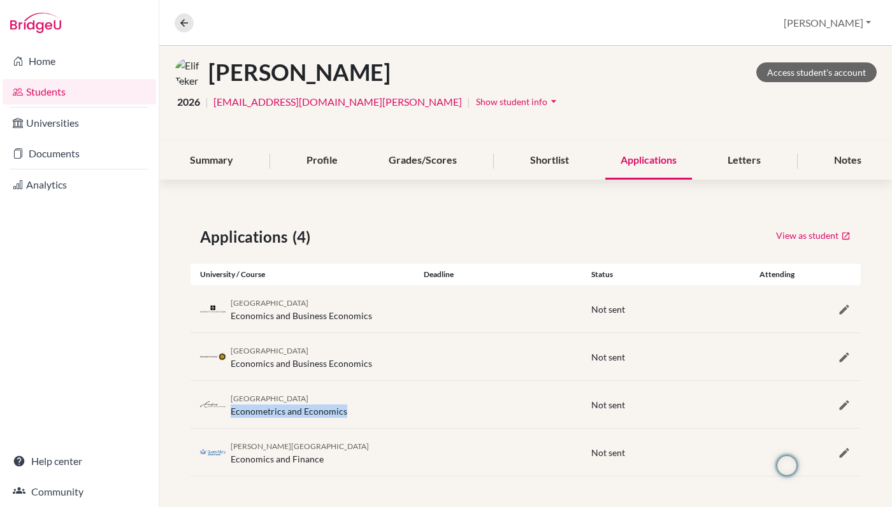
drag, startPoint x: 349, startPoint y: 411, endPoint x: 233, endPoint y: 413, distance: 116.6
click at [233, 413] on div "Erasmus University Rotterdam Econometrics and Economics" at bounding box center [302, 404] width 224 height 27
click at [331, 319] on div "[GEOGRAPHIC_DATA] Economics and Business Economics" at bounding box center [301, 309] width 141 height 27
drag, startPoint x: 370, startPoint y: 315, endPoint x: 230, endPoint y: 320, distance: 140.2
click at [230, 320] on div "[GEOGRAPHIC_DATA] Economics and Business Economics" at bounding box center [302, 309] width 224 height 27
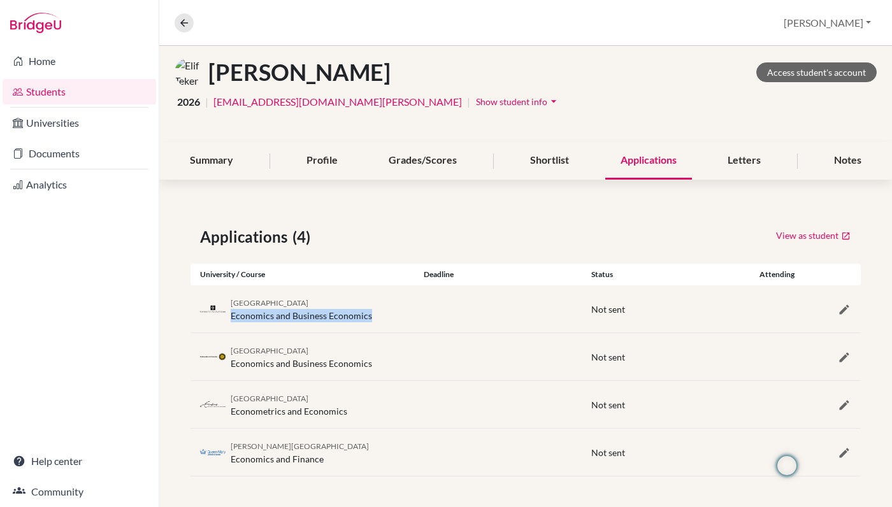
copy div "Economics and Business Economics"
click at [186, 23] on icon at bounding box center [183, 22] width 11 height 11
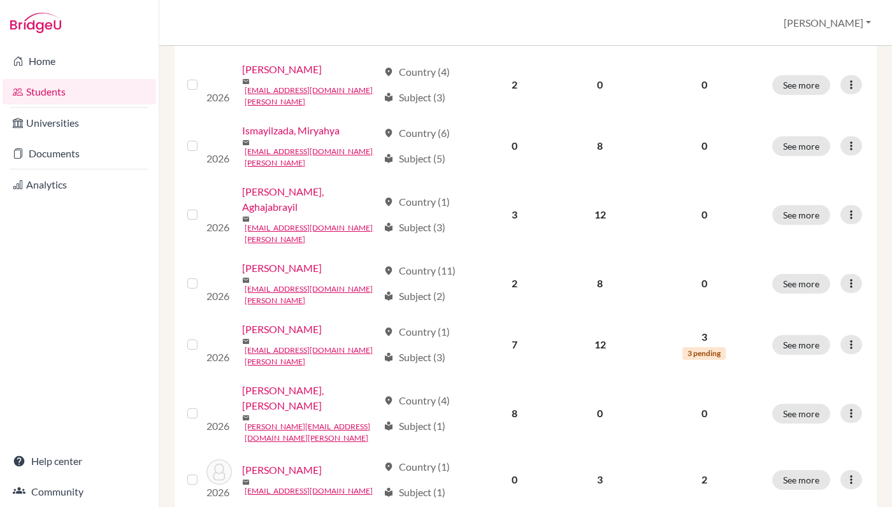
scroll to position [970, 0]
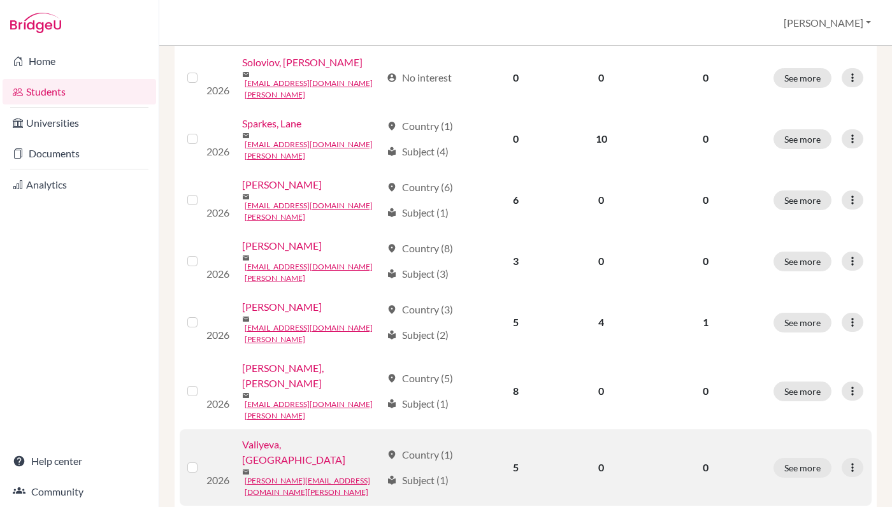
scroll to position [578, 0]
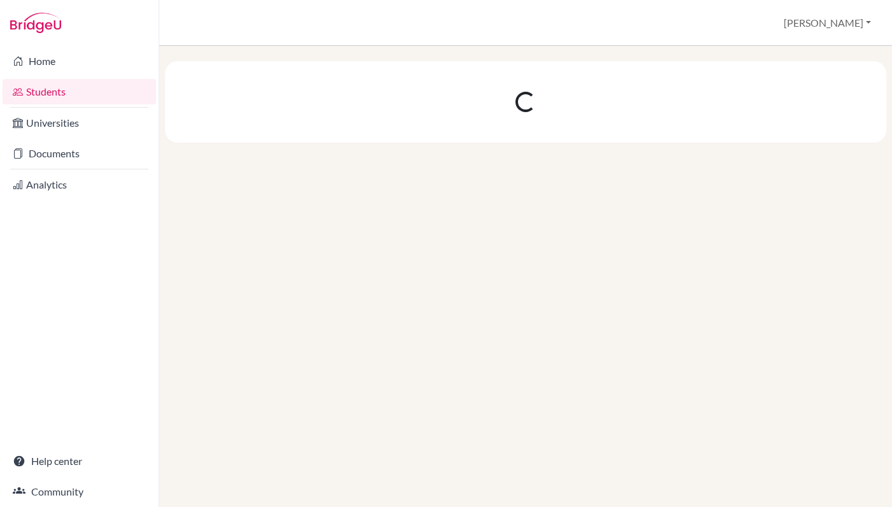
scroll to position [0, 0]
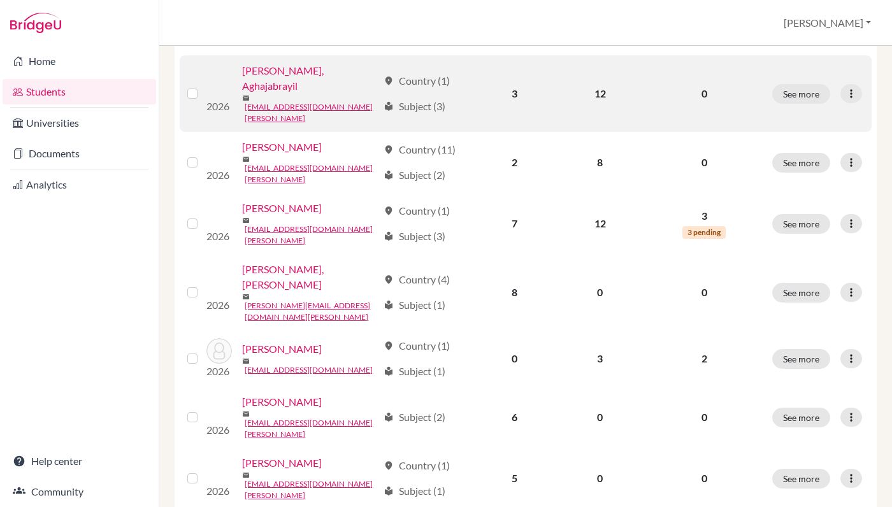
scroll to position [970, 0]
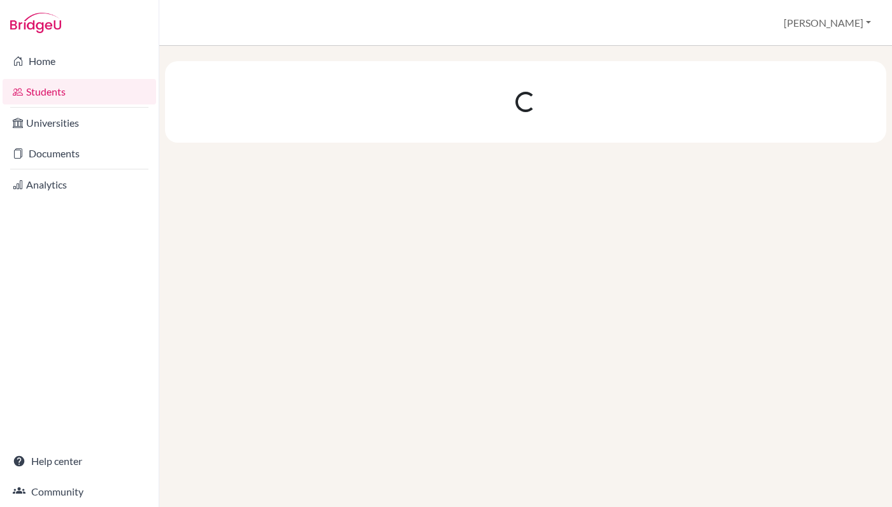
scroll to position [0, 0]
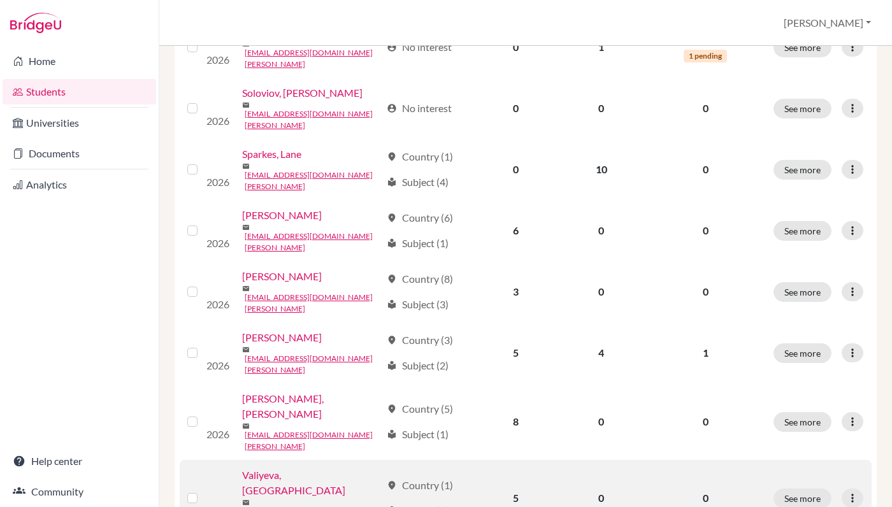
scroll to position [468, 0]
